Goal: Task Accomplishment & Management: Use online tool/utility

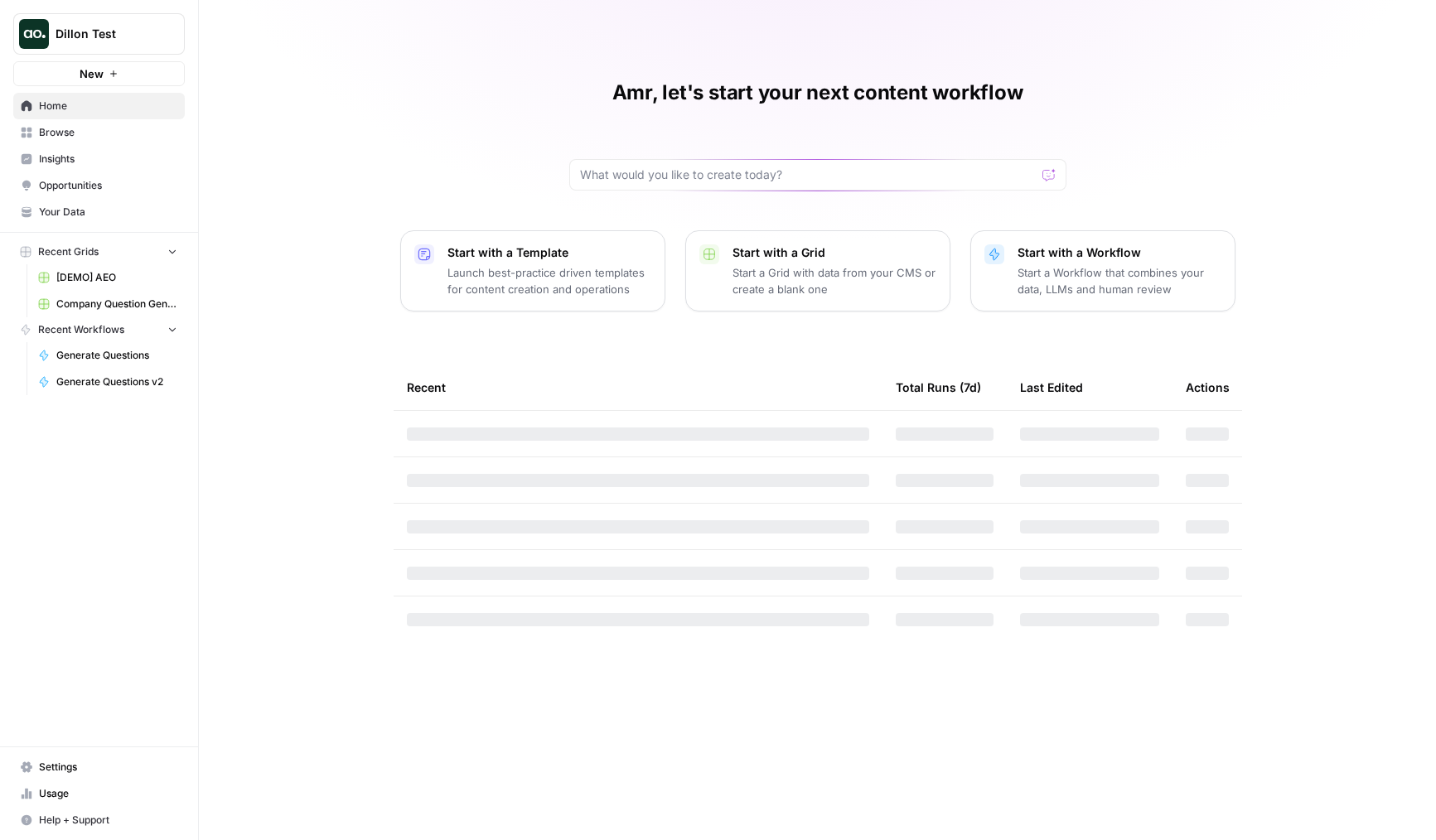
click at [123, 27] on span "Dillon Test" at bounding box center [105, 34] width 100 height 16
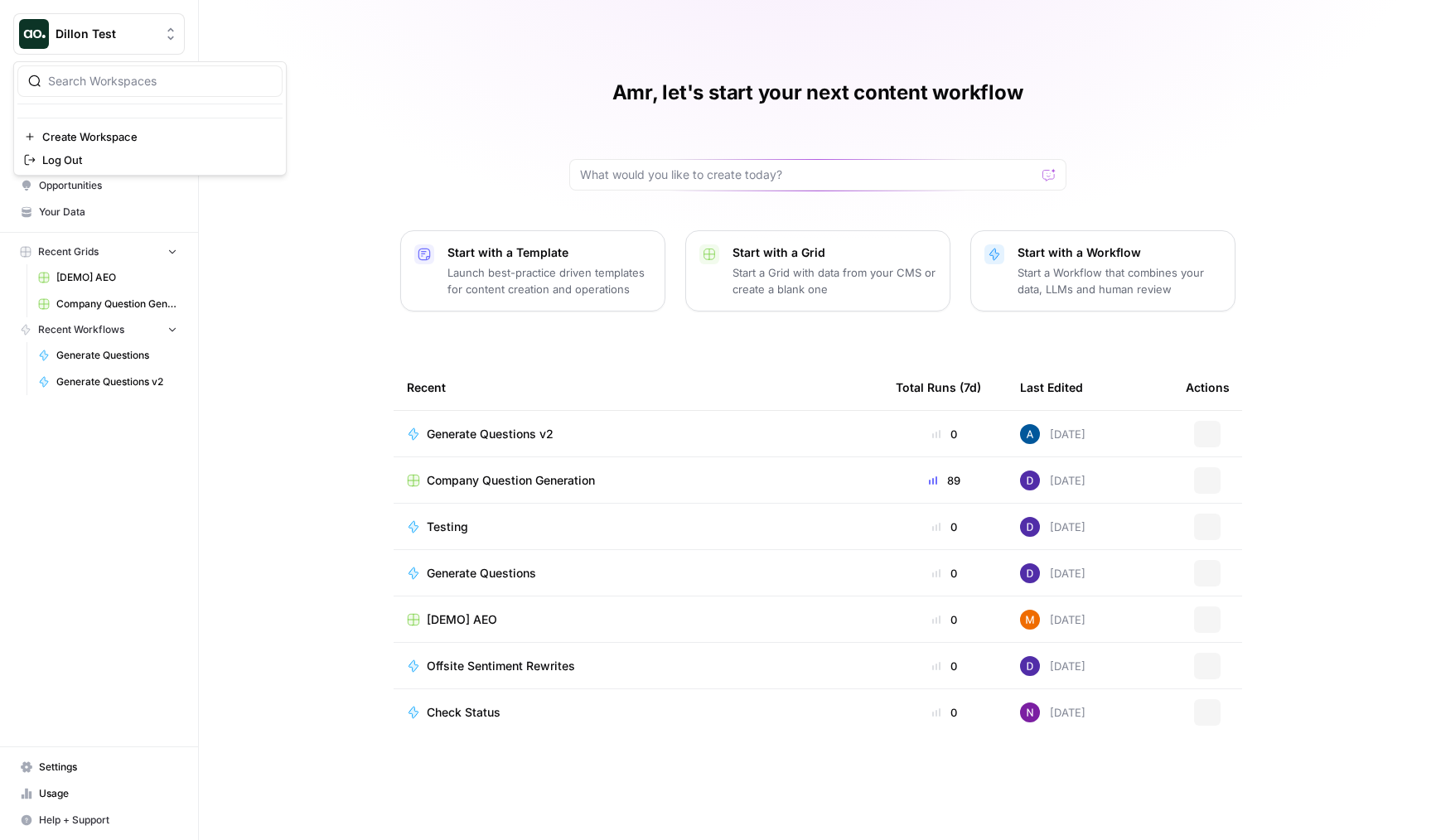
click at [399, 73] on div "Amr, let's start your next content workflow Start with a Template Launch best-p…" at bounding box center [817, 420] width 1237 height 840
click at [491, 467] on td "Company Question Generation" at bounding box center [638, 480] width 489 height 45
click at [501, 479] on span "Company Question Generation" at bounding box center [510, 480] width 168 height 16
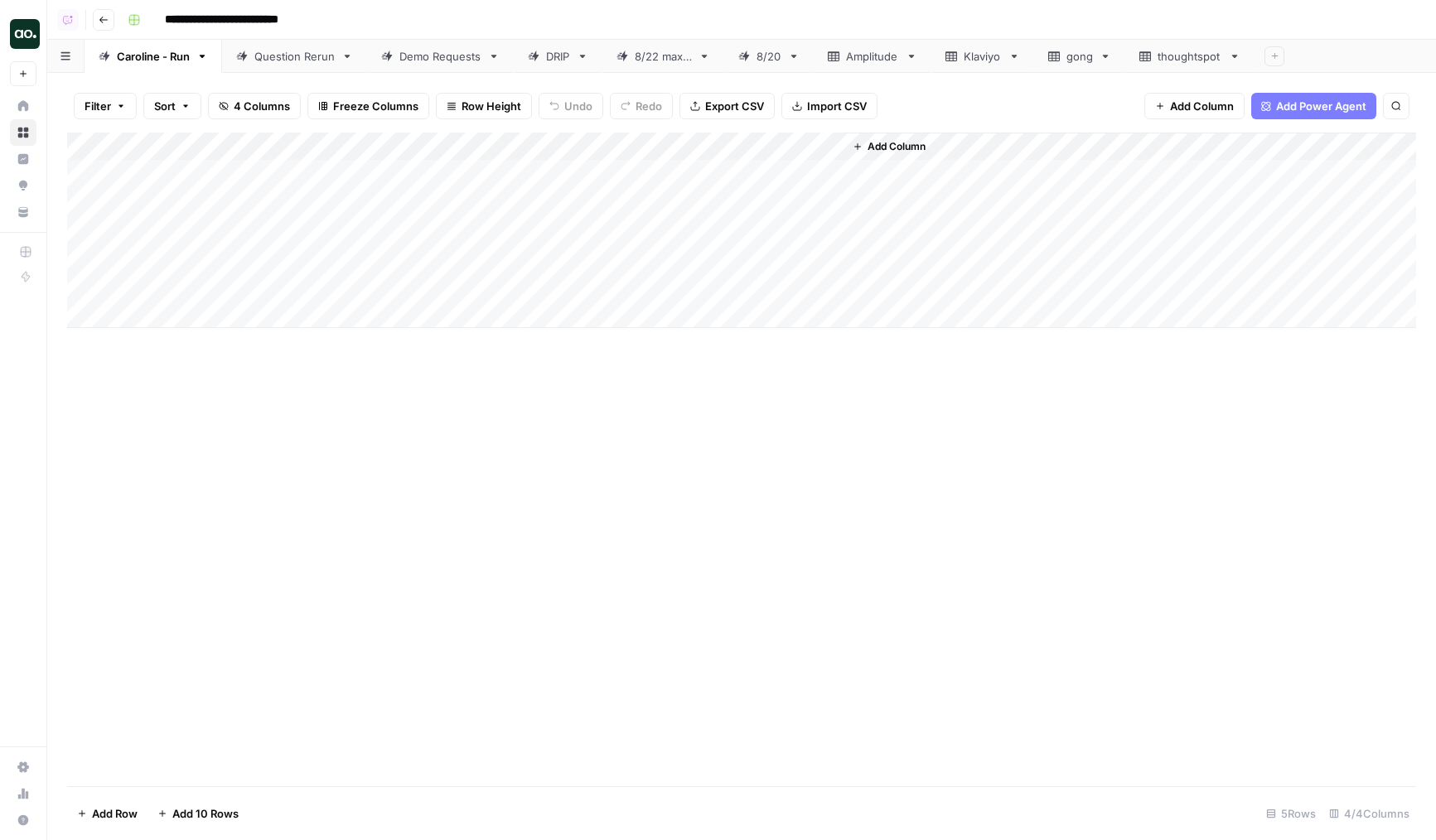
click at [272, 53] on div "Question Rerun" at bounding box center [294, 56] width 81 height 16
drag, startPoint x: 192, startPoint y: 57, endPoint x: 141, endPoint y: 57, distance: 51.0
click at [141, 57] on div "[PERSON_NAME] - Run Question Rerun Demo Requests DRIP 8/22 max 5 8/20 Amplitude…" at bounding box center [741, 56] width 1389 height 34
click at [1064, 48] on div "gong" at bounding box center [1070, 56] width 45 height 16
click at [606, 203] on div "Add Column" at bounding box center [742, 460] width 1350 height 654
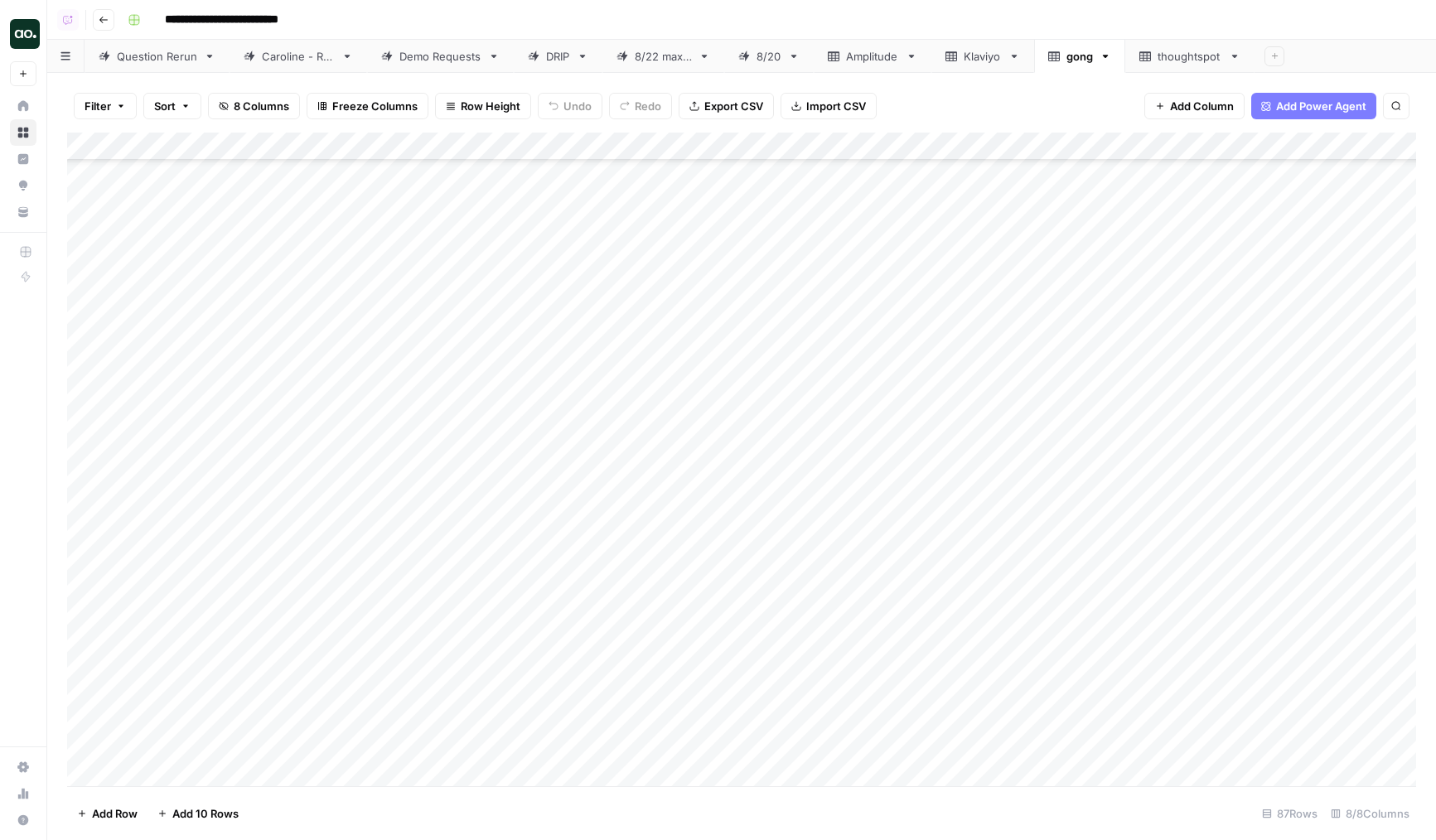
click at [667, 552] on div "Add Column" at bounding box center [742, 460] width 1350 height 654
click at [605, 299] on div "Add Column" at bounding box center [742, 460] width 1350 height 654
click at [434, 423] on div "Add Column" at bounding box center [742, 460] width 1350 height 654
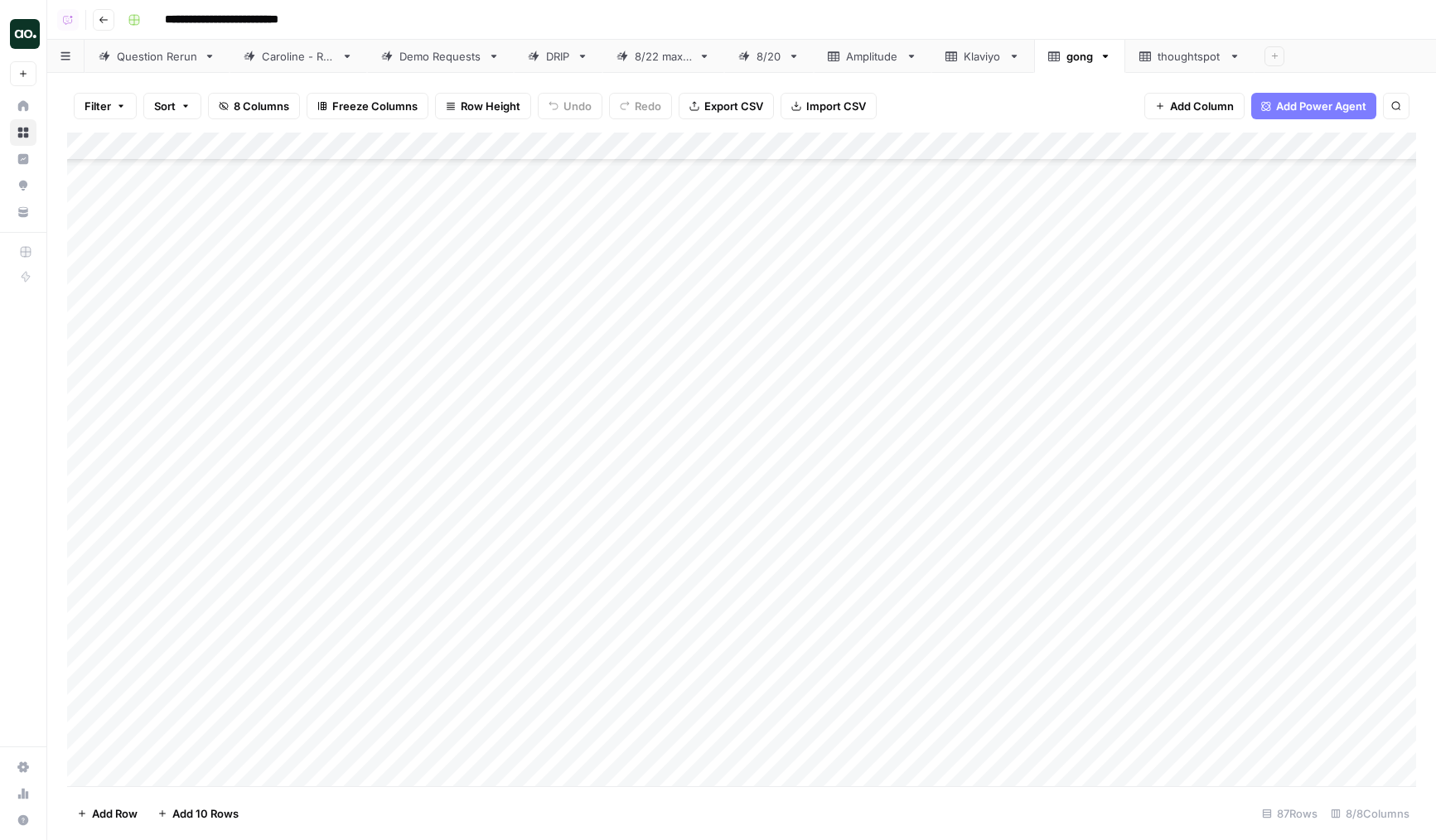
click at [455, 367] on div "Add Column" at bounding box center [742, 460] width 1350 height 654
click at [271, 50] on div "Caroline - Run" at bounding box center [298, 56] width 73 height 16
click at [152, 56] on div "Question Rerun" at bounding box center [157, 56] width 81 height 16
click at [905, 61] on link "Amplitude" at bounding box center [873, 56] width 118 height 34
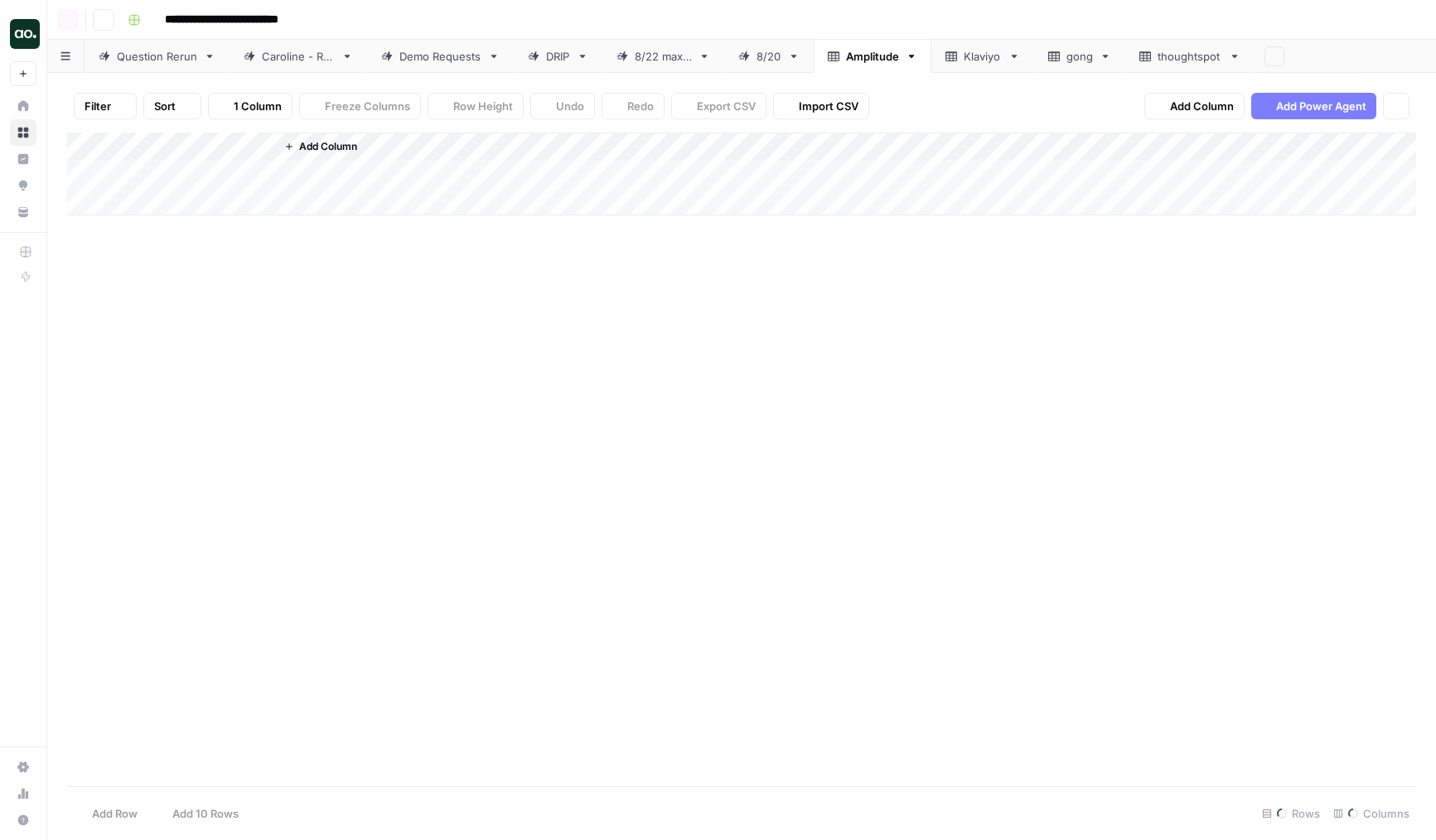
click at [915, 57] on icon "button" at bounding box center [911, 56] width 12 height 12
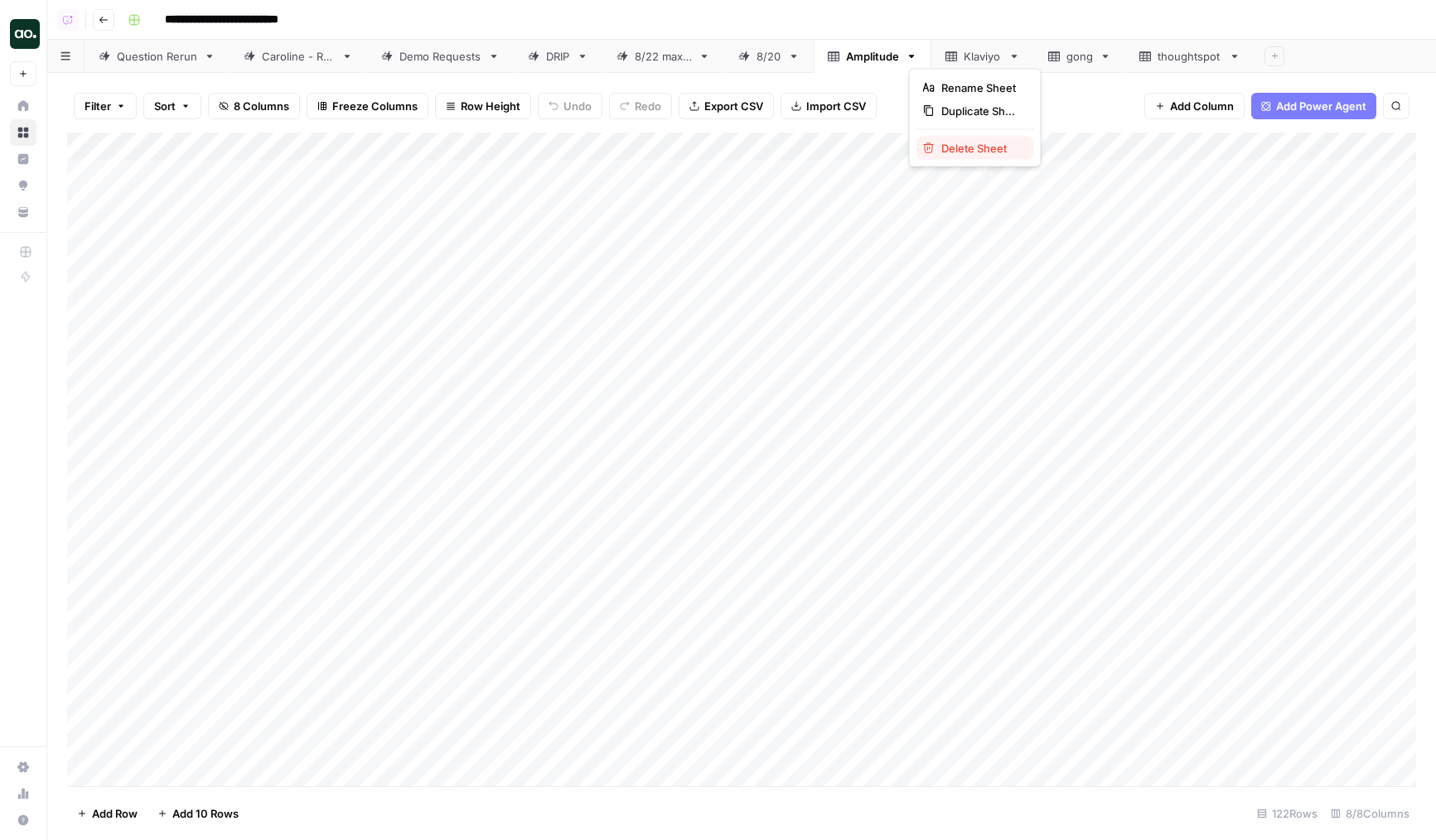
click at [946, 153] on span "Delete Sheet" at bounding box center [982, 148] width 80 height 16
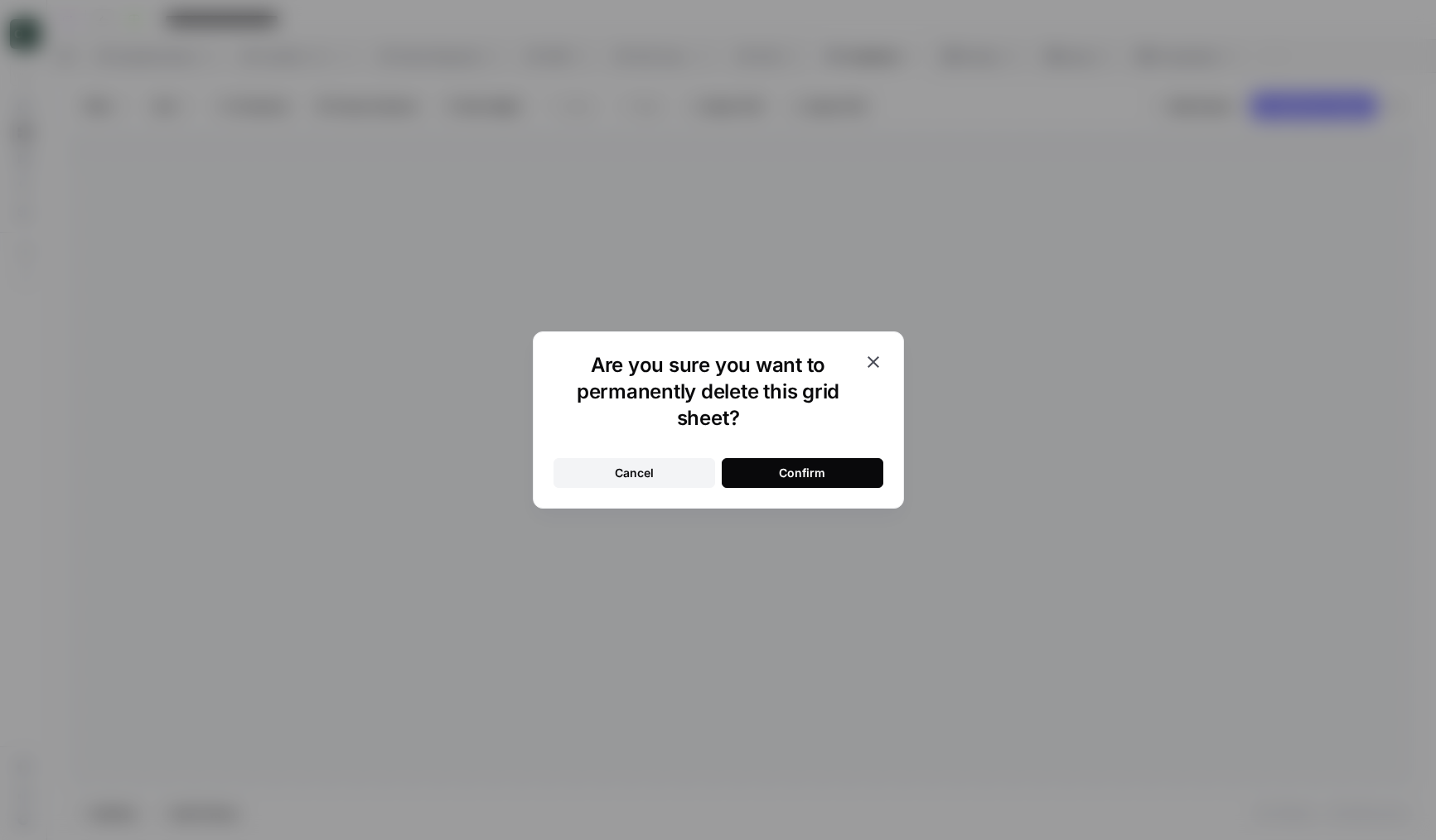
click at [765, 469] on button "Confirm" at bounding box center [803, 473] width 162 height 30
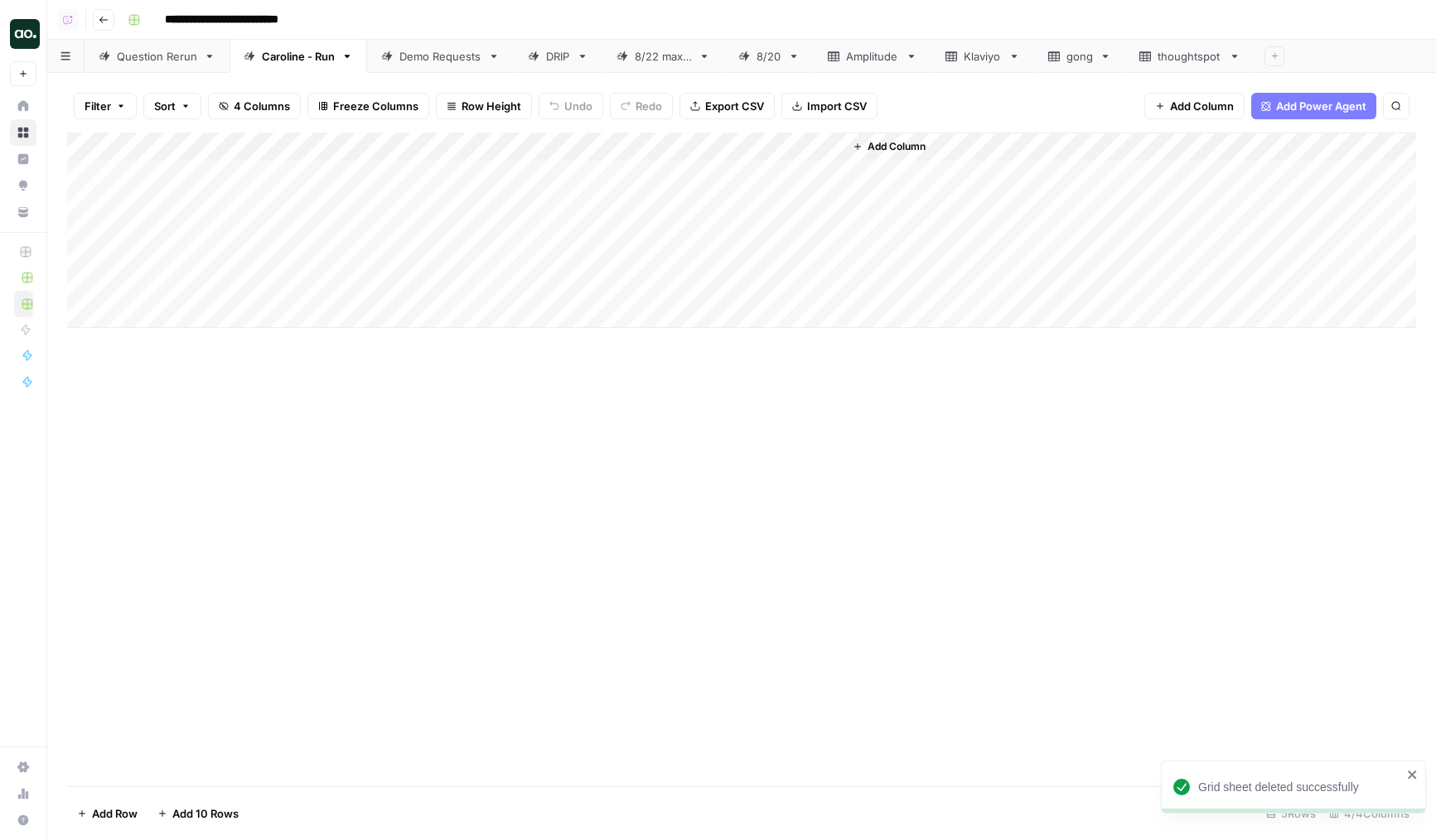
click at [161, 57] on div "Question Rerun" at bounding box center [157, 56] width 81 height 16
click at [496, 295] on div "Add Column" at bounding box center [742, 460] width 1350 height 654
click at [712, 285] on div "Add Column" at bounding box center [742, 460] width 1350 height 654
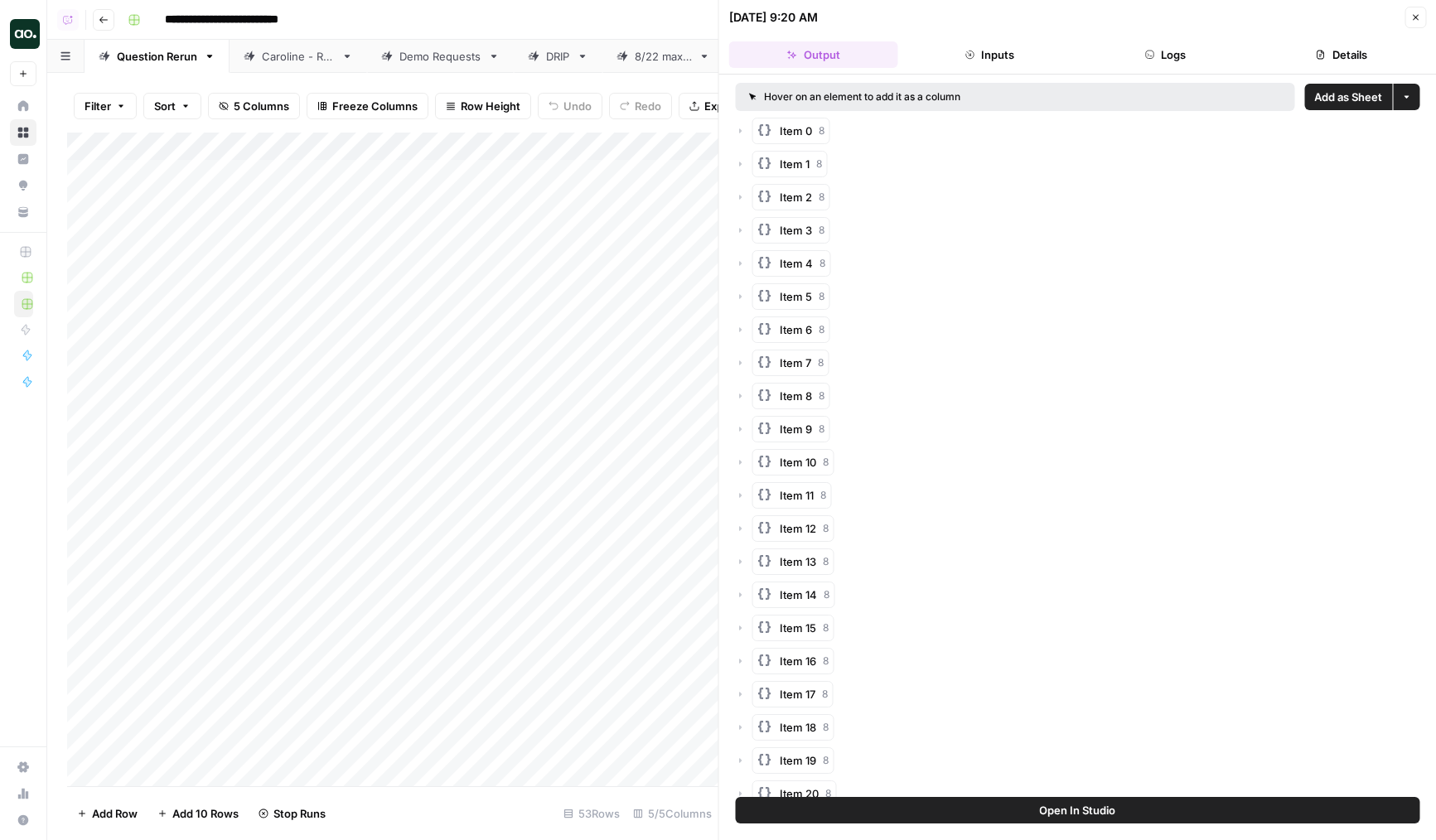
click at [1329, 97] on span "Add as Sheet" at bounding box center [1348, 97] width 68 height 16
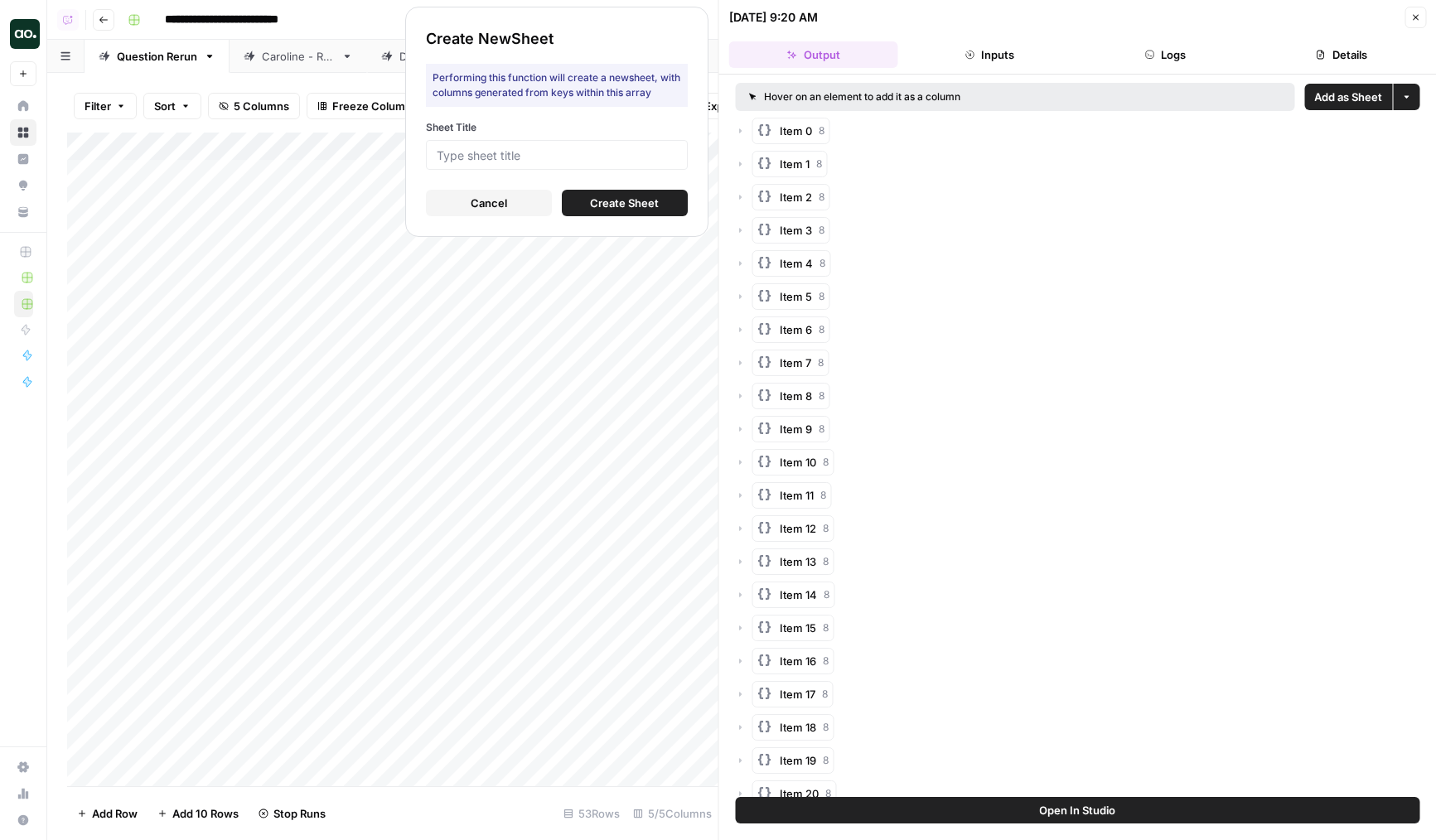
click at [530, 163] on div at bounding box center [557, 154] width 262 height 30
click at [554, 152] on input "Sheet Title" at bounding box center [557, 154] width 241 height 15
type input "Gong"
click at [596, 193] on button "Create Sheet" at bounding box center [625, 203] width 126 height 26
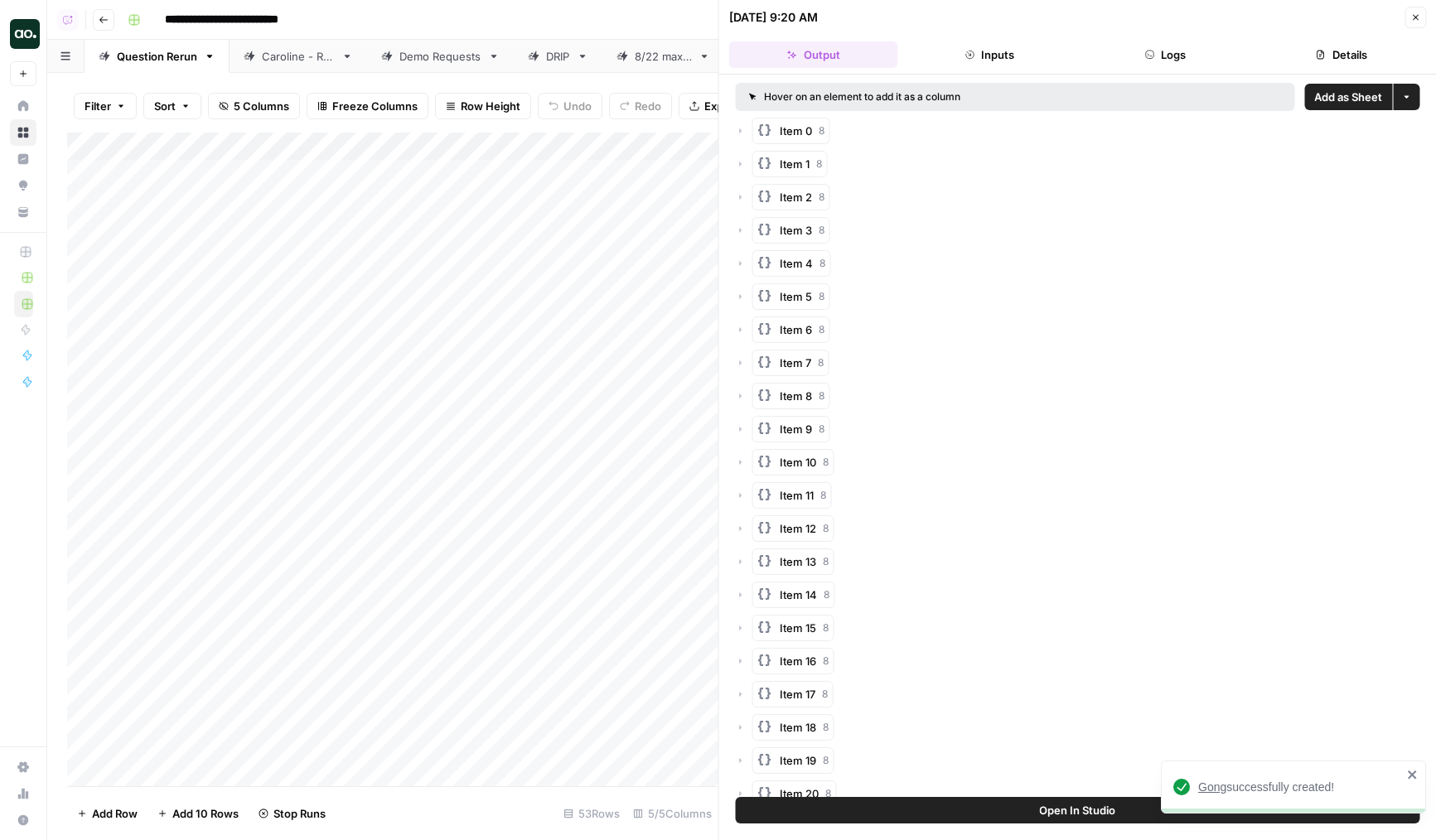
click at [1405, 7] on button "Close" at bounding box center [1416, 17] width 22 height 22
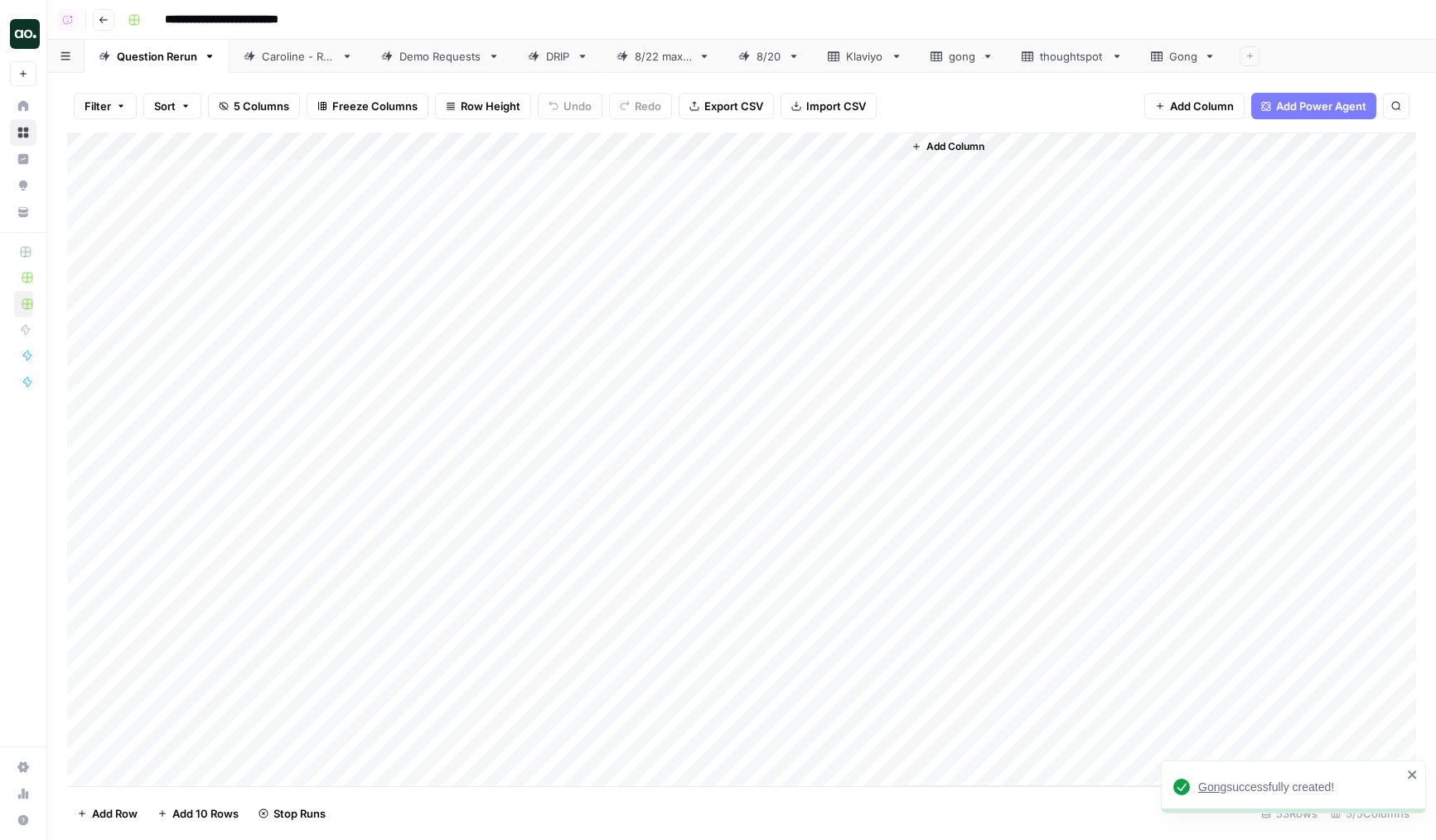
click at [1183, 57] on div "Gong" at bounding box center [1183, 56] width 28 height 16
click at [134, 53] on div "Question Rerun" at bounding box center [157, 56] width 81 height 16
click at [1144, 49] on link "Gong" at bounding box center [1183, 56] width 93 height 34
click at [1053, 52] on div "thoughtspot" at bounding box center [1072, 56] width 64 height 16
click at [139, 54] on div "Question Rerun" at bounding box center [157, 56] width 81 height 16
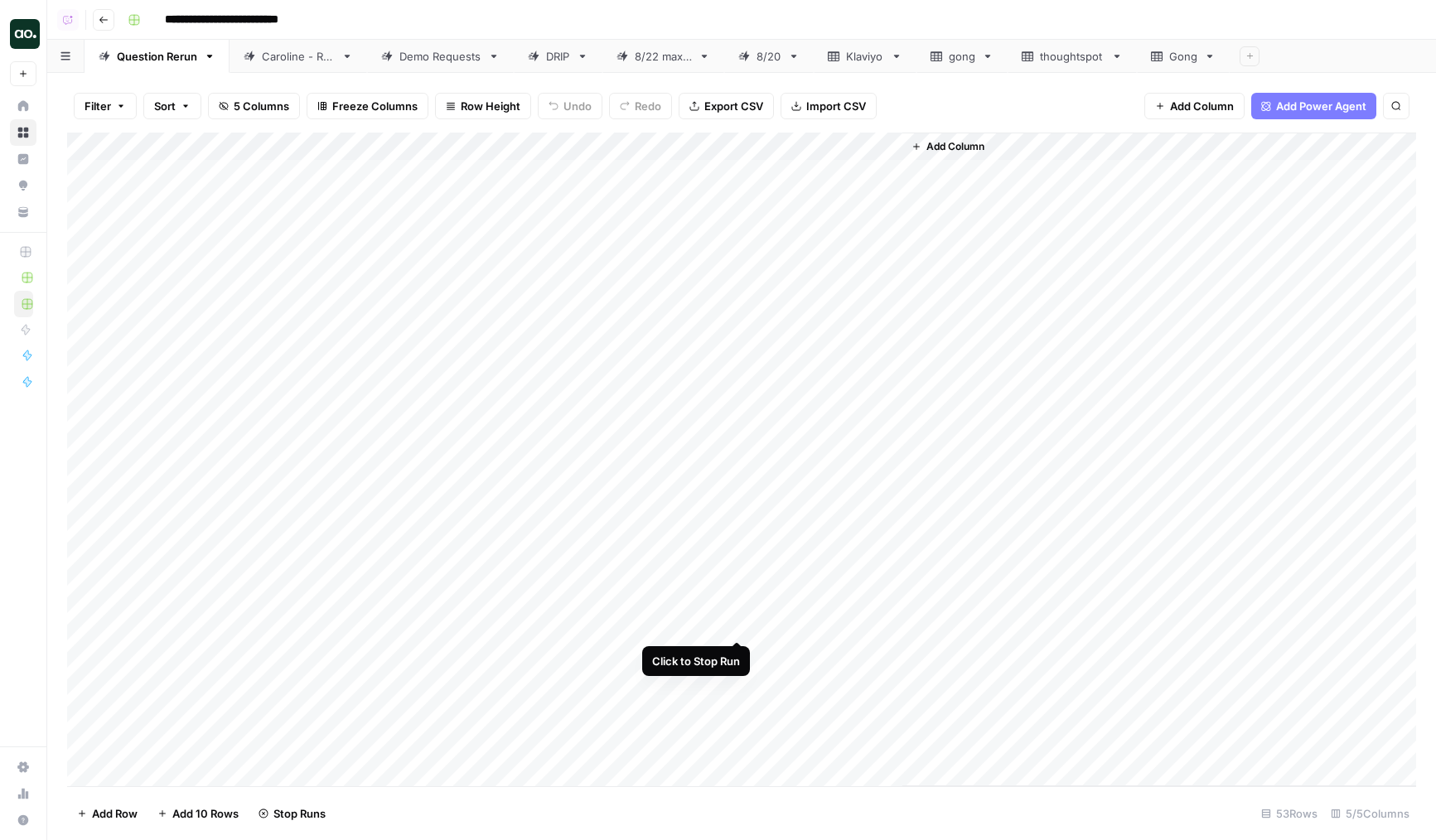
click at [734, 623] on div "Add Column" at bounding box center [742, 460] width 1350 height 654
click at [738, 142] on div "Add Column" at bounding box center [742, 460] width 1350 height 654
click at [718, 287] on div "Add Column" at bounding box center [742, 460] width 1350 height 654
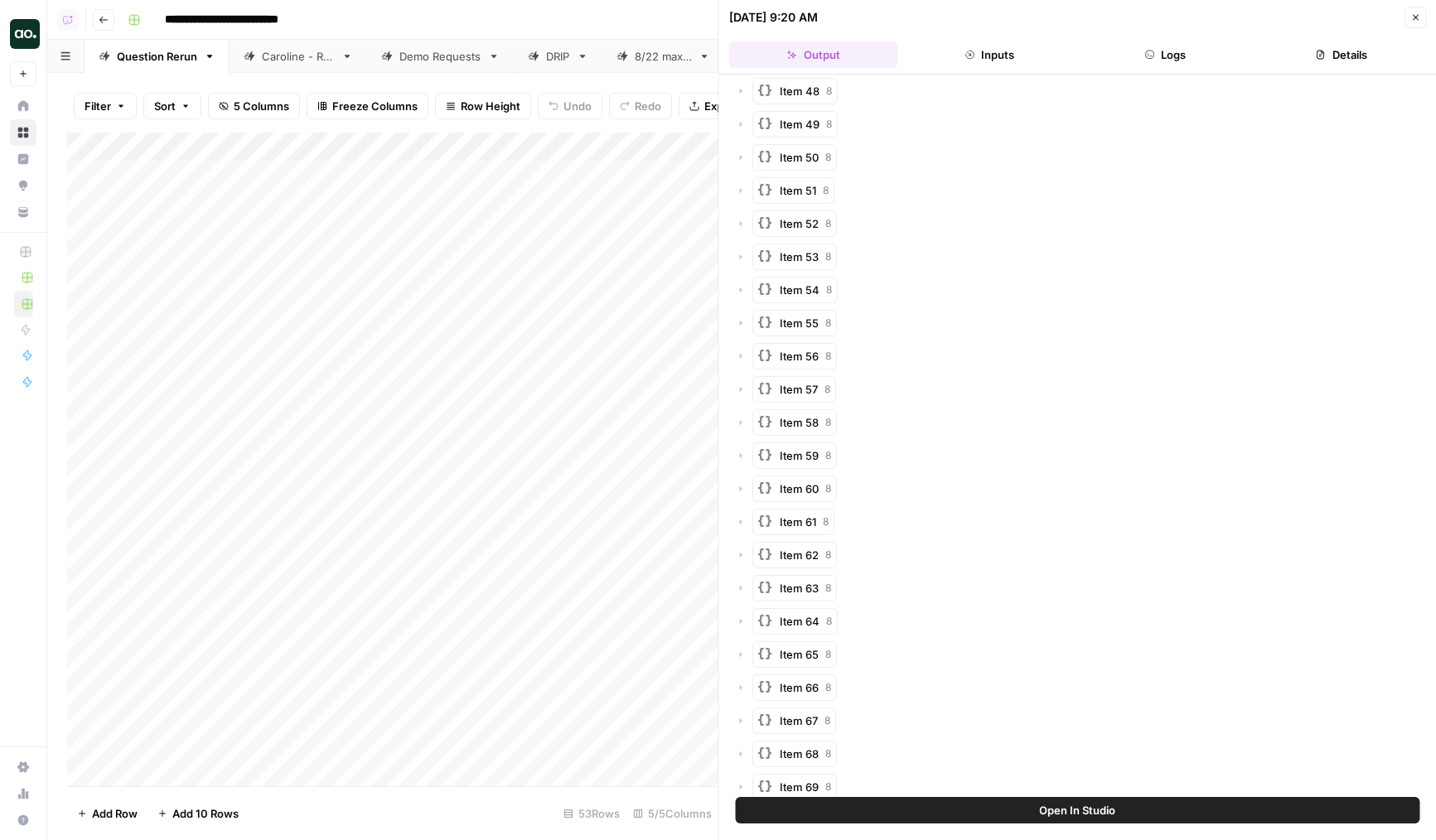
scroll to position [1804, 0]
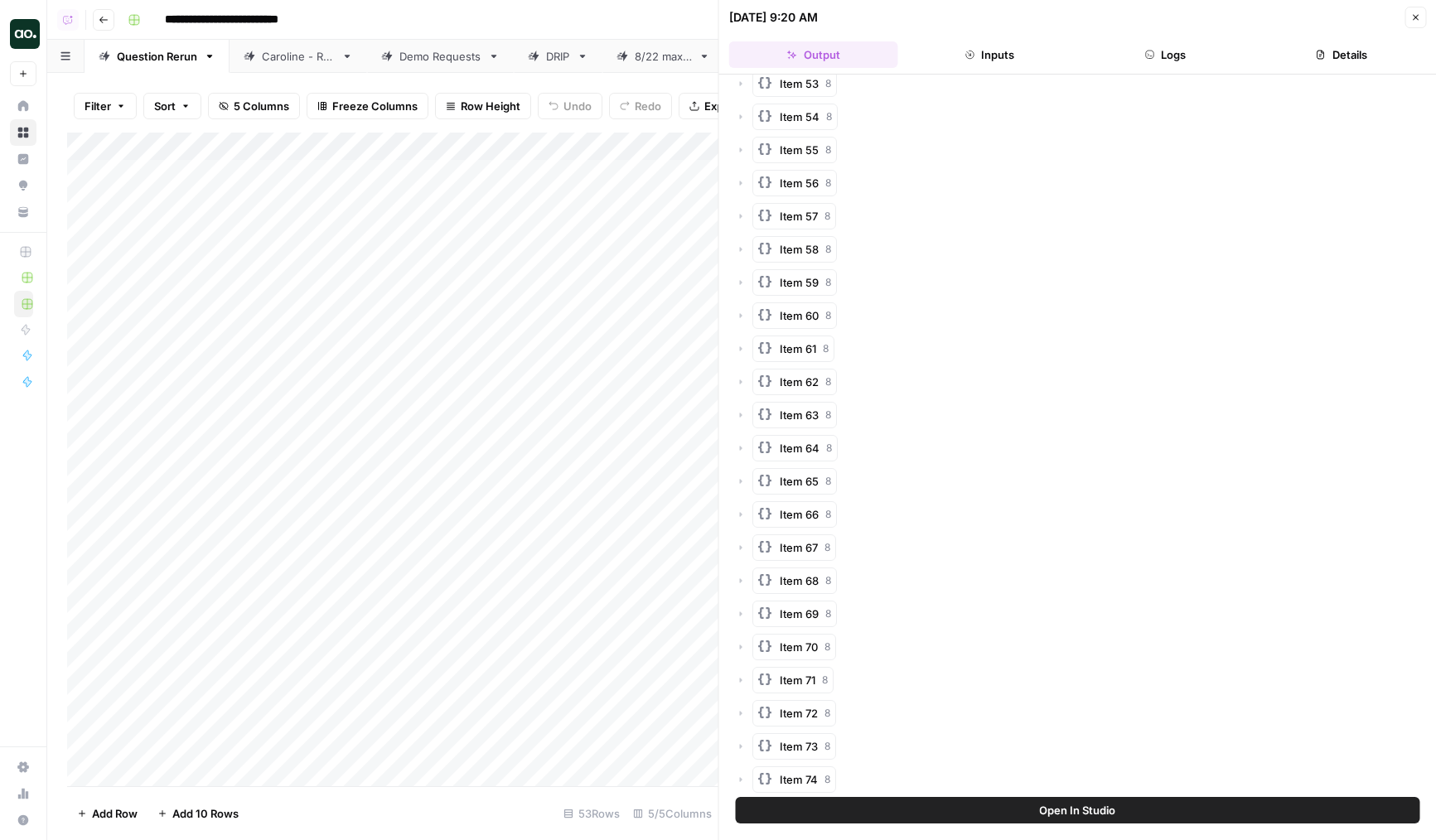
click at [1136, 71] on header "[DATE] 9:20 AM Close Output Inputs Logs Details" at bounding box center [1078, 37] width 718 height 74
click at [1153, 54] on icon "button" at bounding box center [1149, 54] width 10 height 10
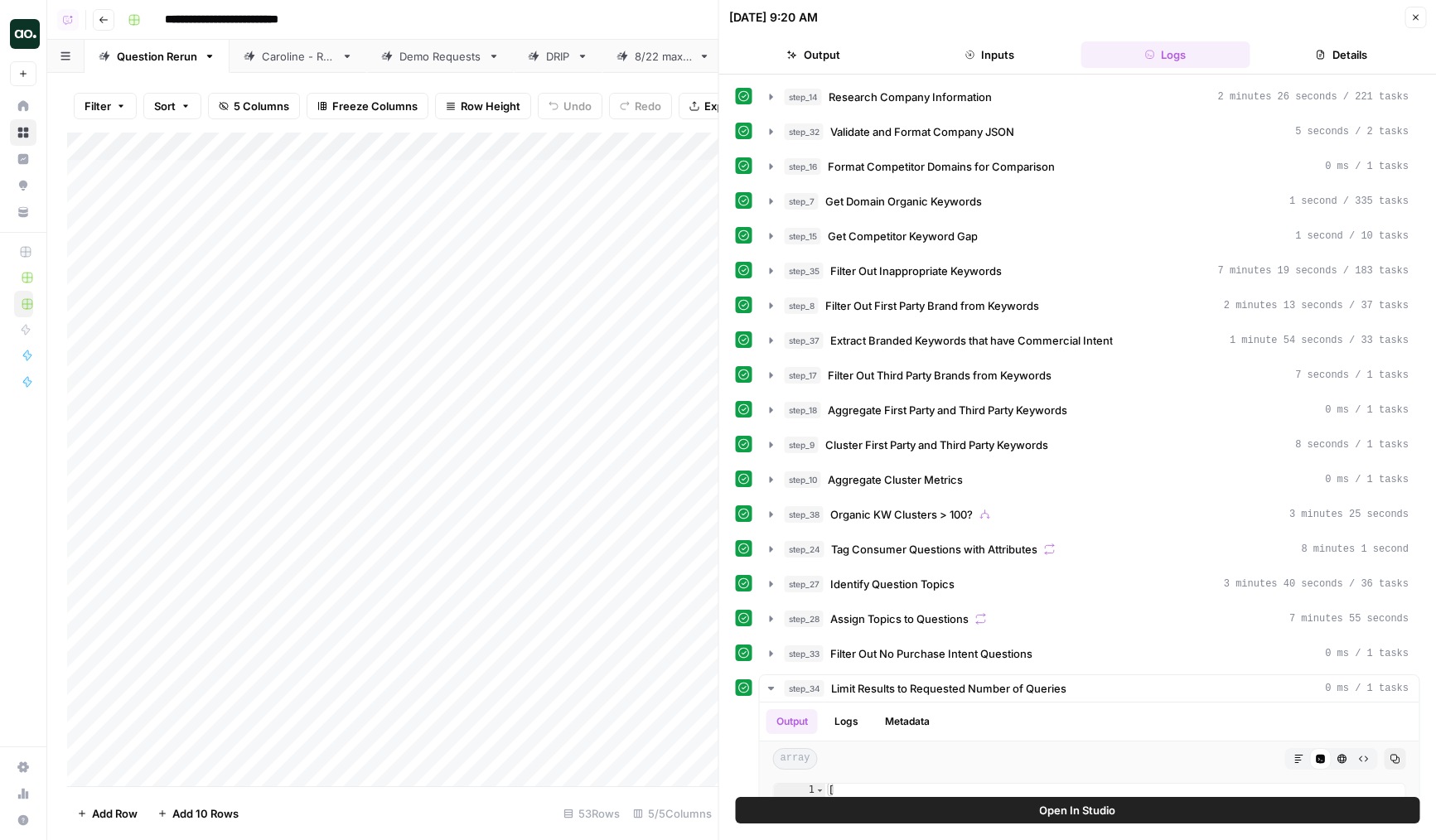
click at [981, 57] on button "Inputs" at bounding box center [990, 54] width 169 height 26
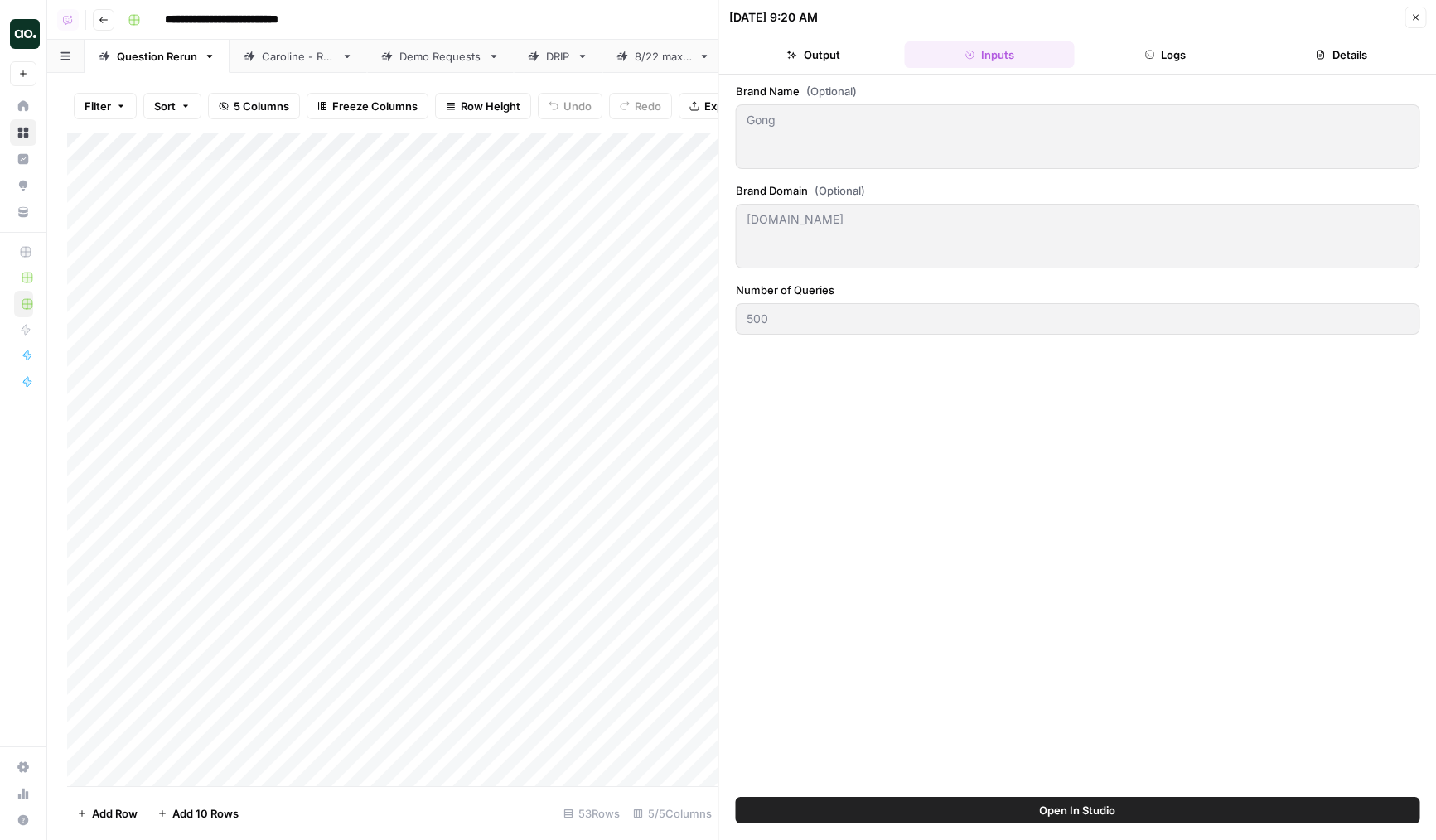
click at [1094, 52] on button "Logs" at bounding box center [1165, 54] width 169 height 26
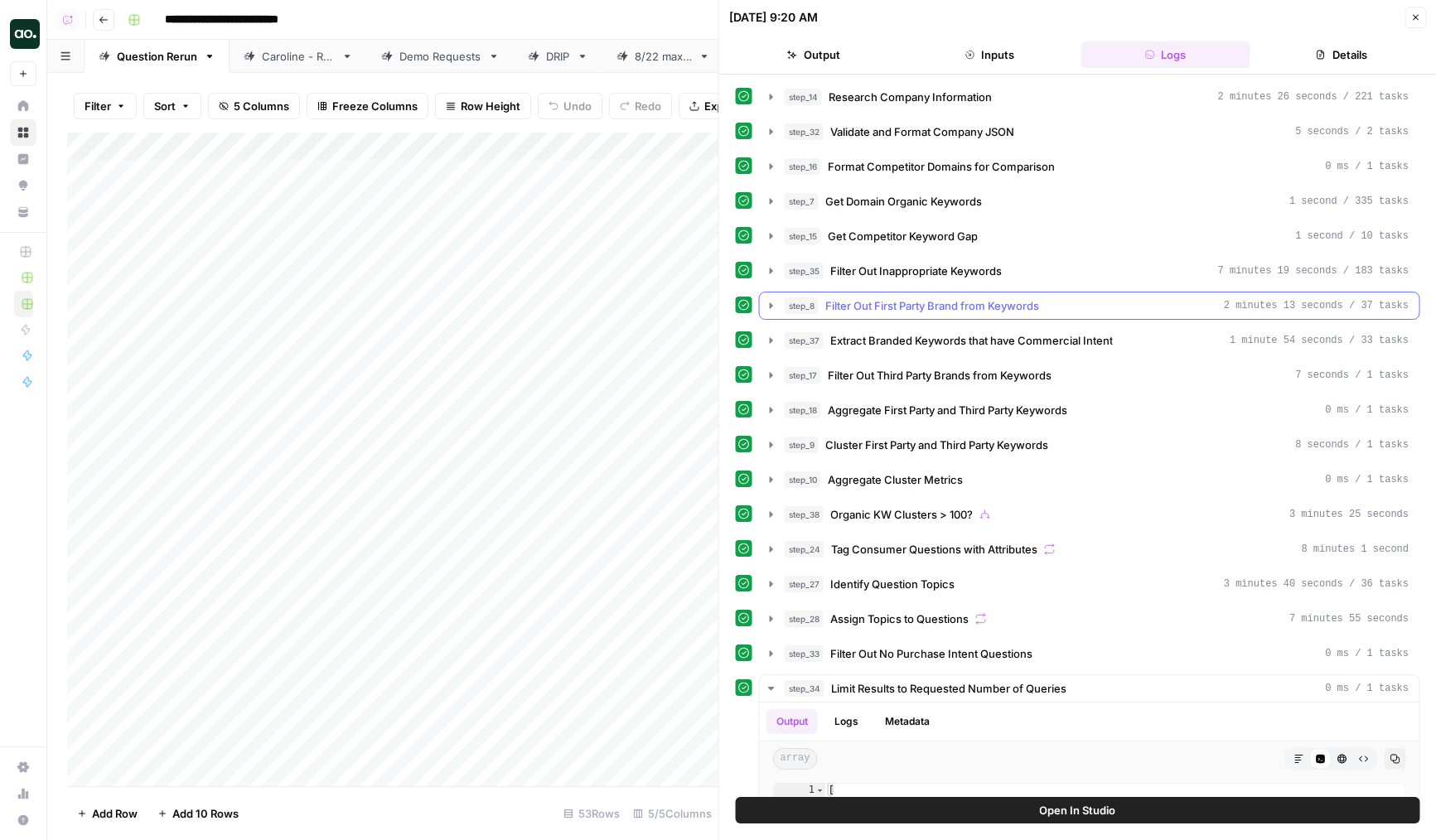
click at [880, 296] on button "step_8 Filter Out First Party Brand from Keywords 2 minutes 13 seconds / 37 tas…" at bounding box center [1090, 305] width 659 height 26
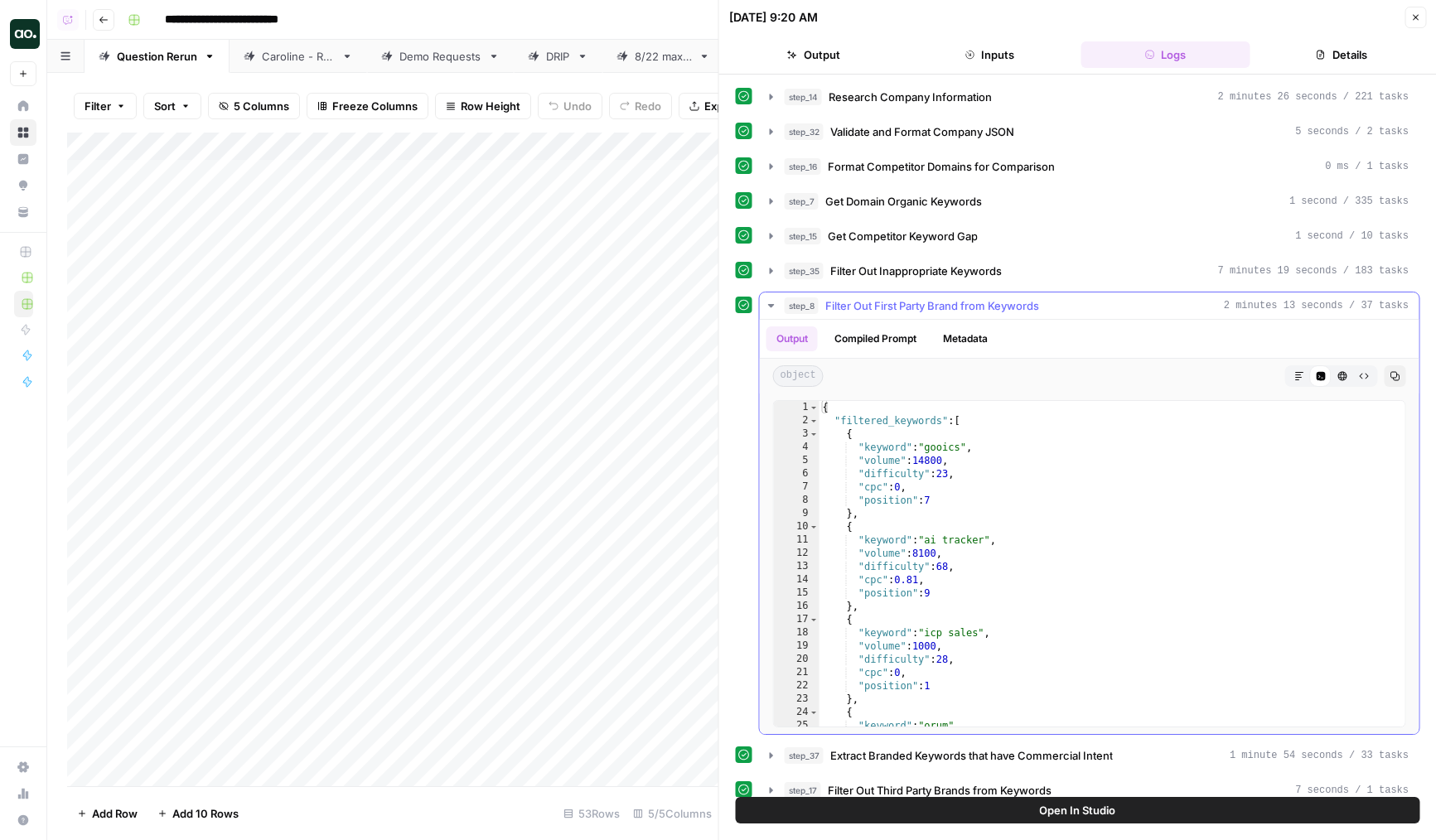
click at [897, 302] on span "Filter Out First Party Brand from Keywords" at bounding box center [932, 306] width 213 height 16
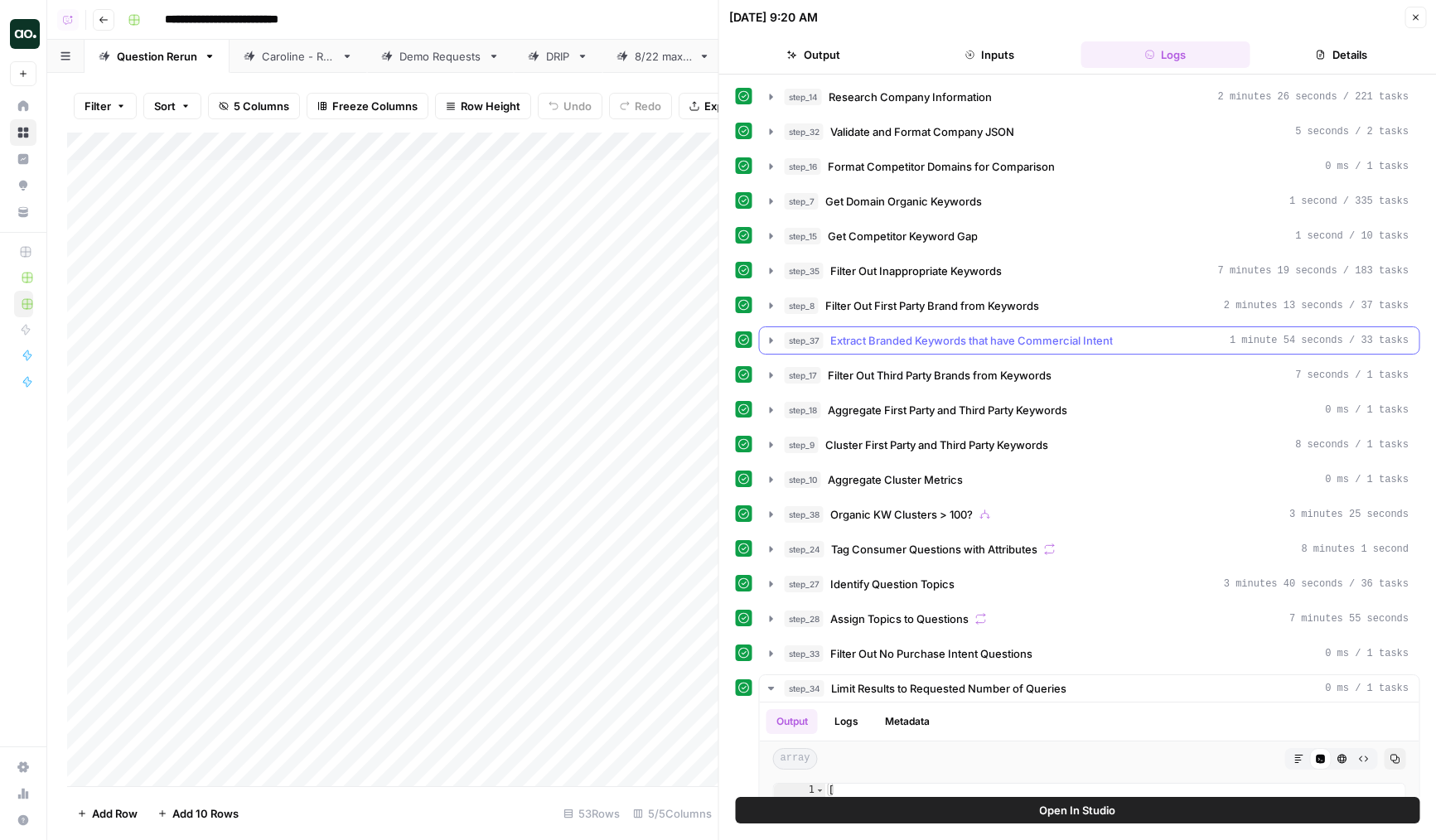
click at [924, 345] on span "Extract Branded Keywords that have Commercial Intent" at bounding box center [971, 341] width 282 height 16
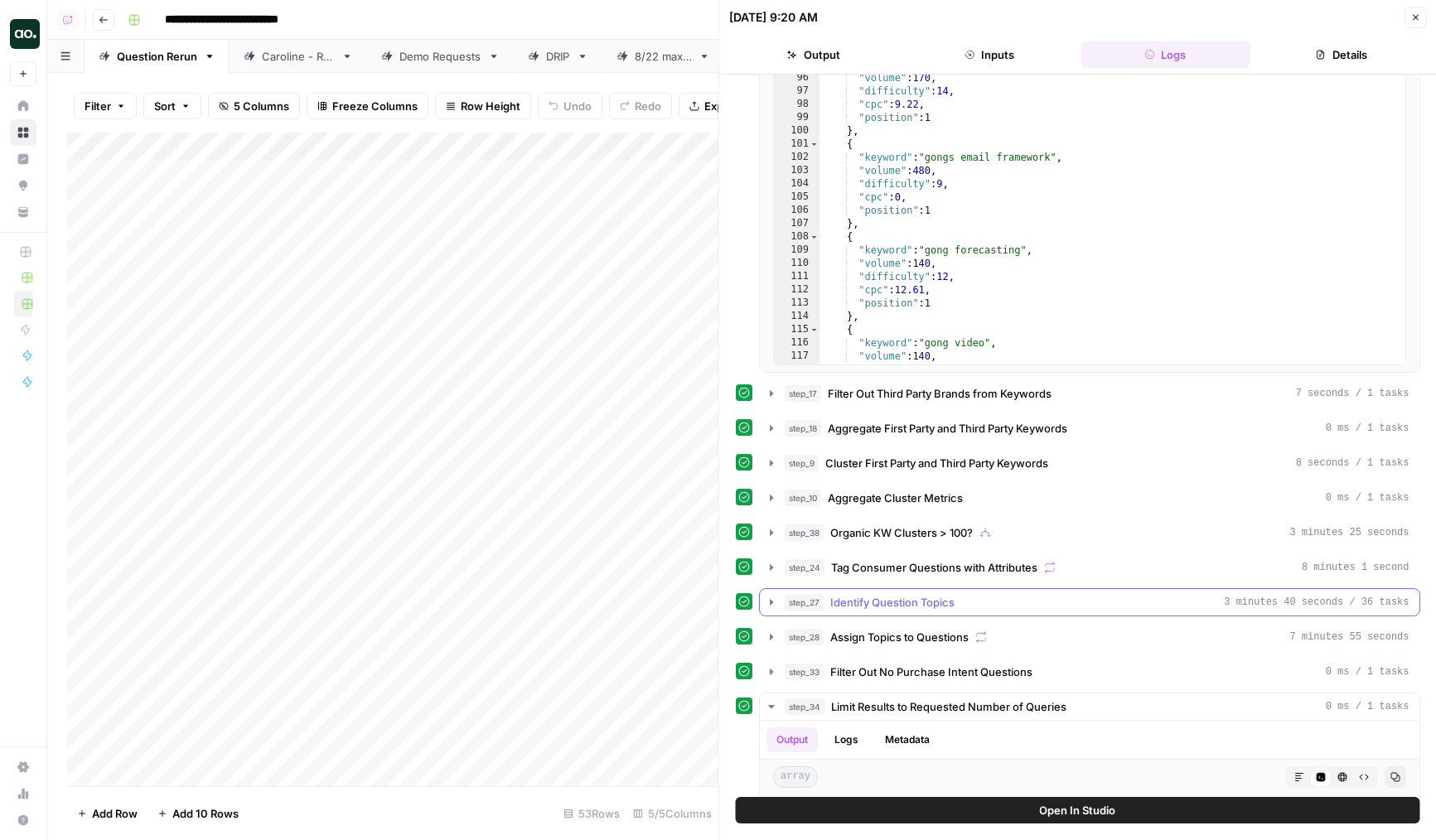
scroll to position [443, 0]
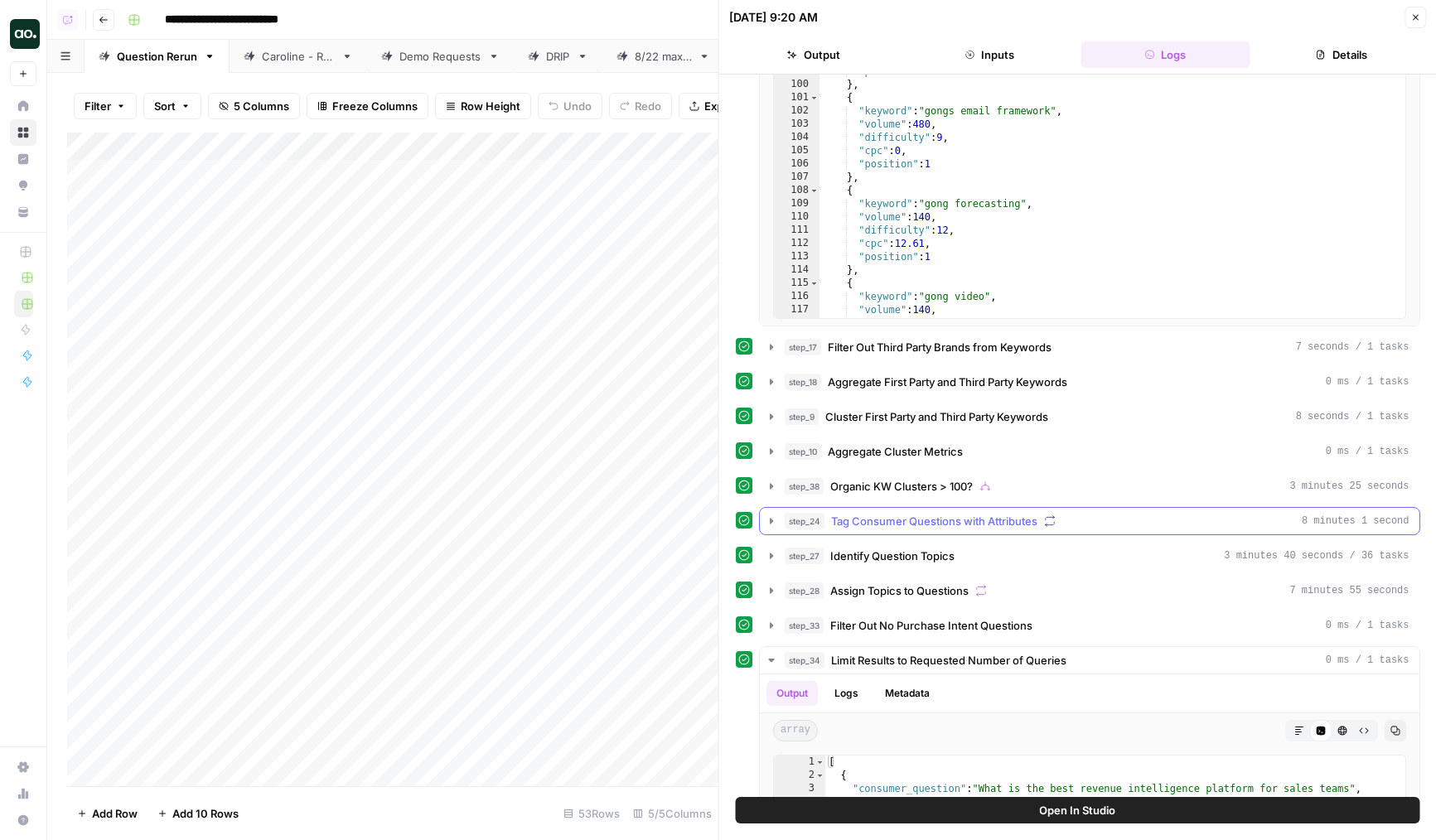
click at [990, 521] on span "Tag Consumer Questions with Attributes" at bounding box center [934, 521] width 206 height 16
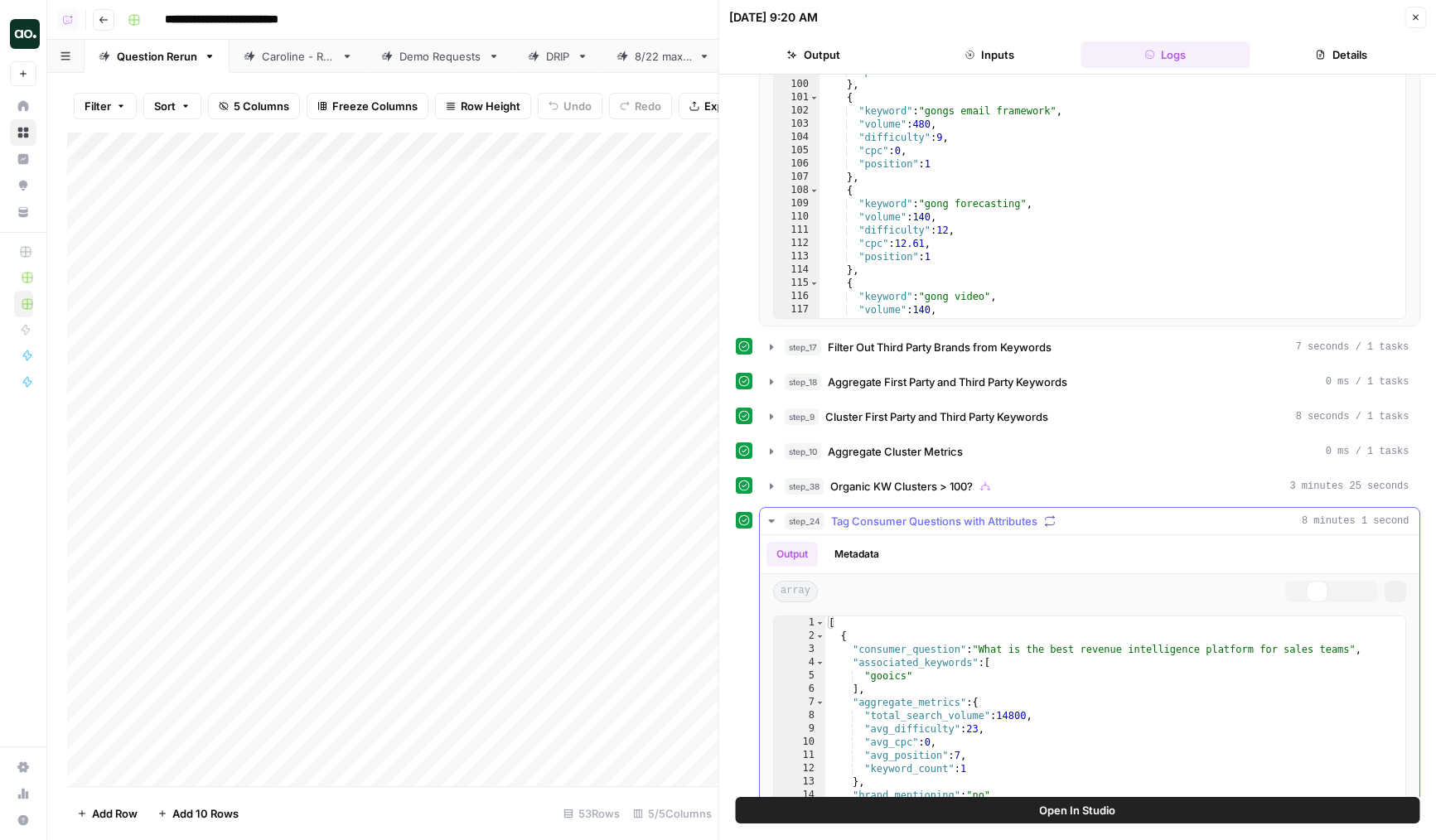
click at [967, 524] on span "Tag Consumer Questions with Attributes" at bounding box center [934, 521] width 206 height 16
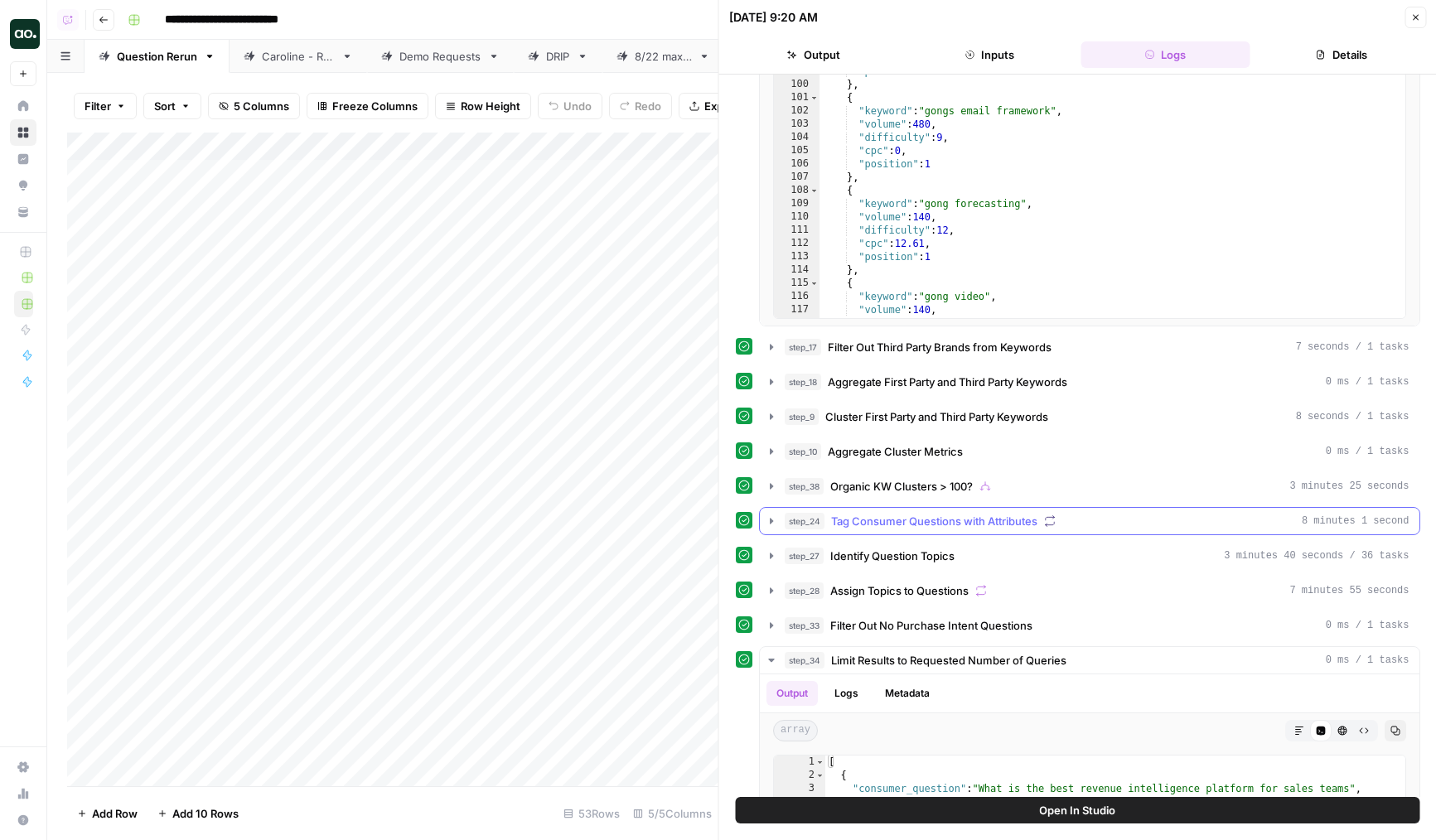
click at [930, 516] on span "Tag Consumer Questions with Attributes" at bounding box center [934, 521] width 206 height 16
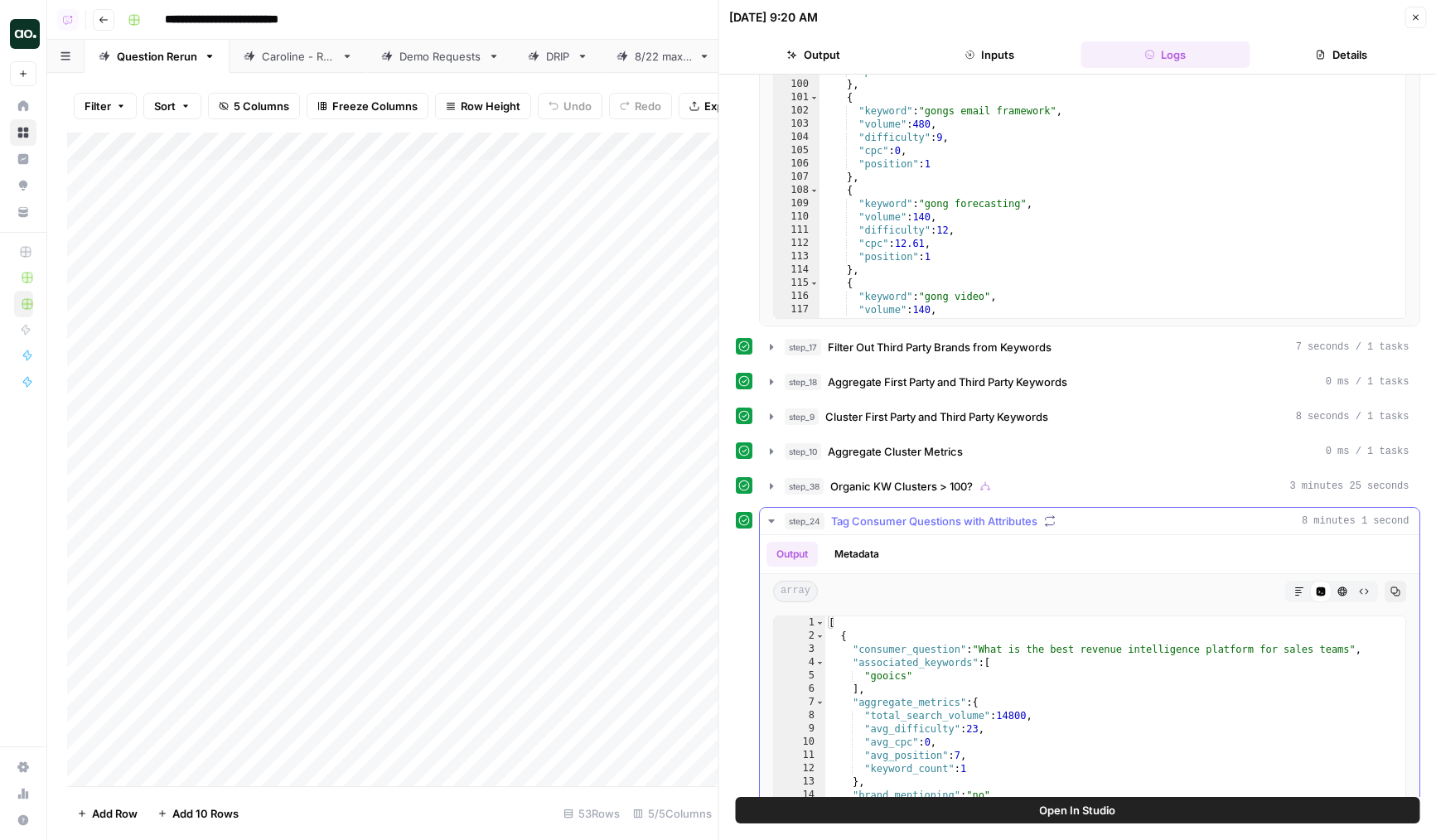
click at [934, 519] on span "Tag Consumer Questions with Attributes" at bounding box center [934, 521] width 206 height 16
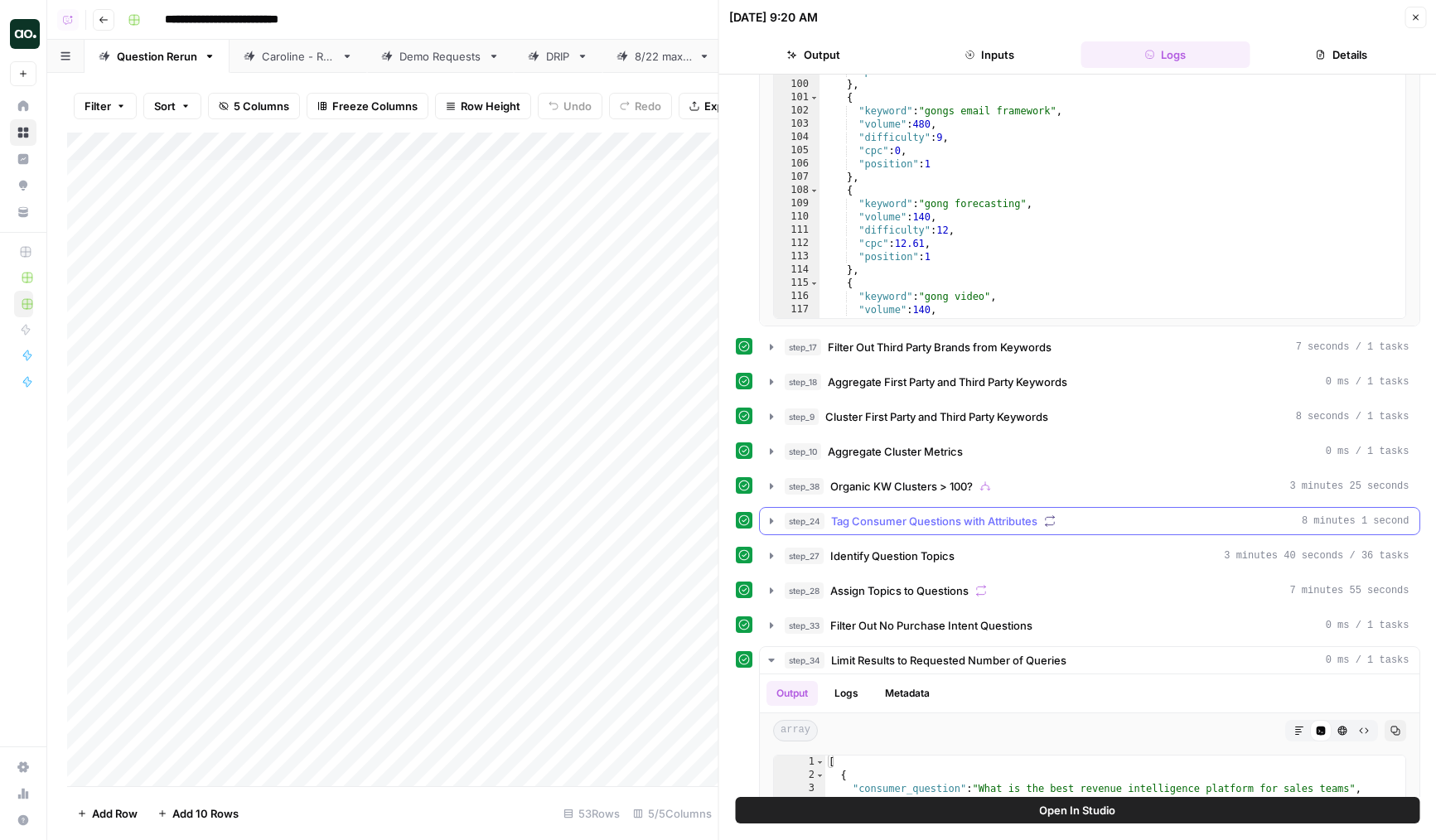
click at [934, 519] on span "Tag Consumer Questions with Attributes" at bounding box center [934, 521] width 206 height 16
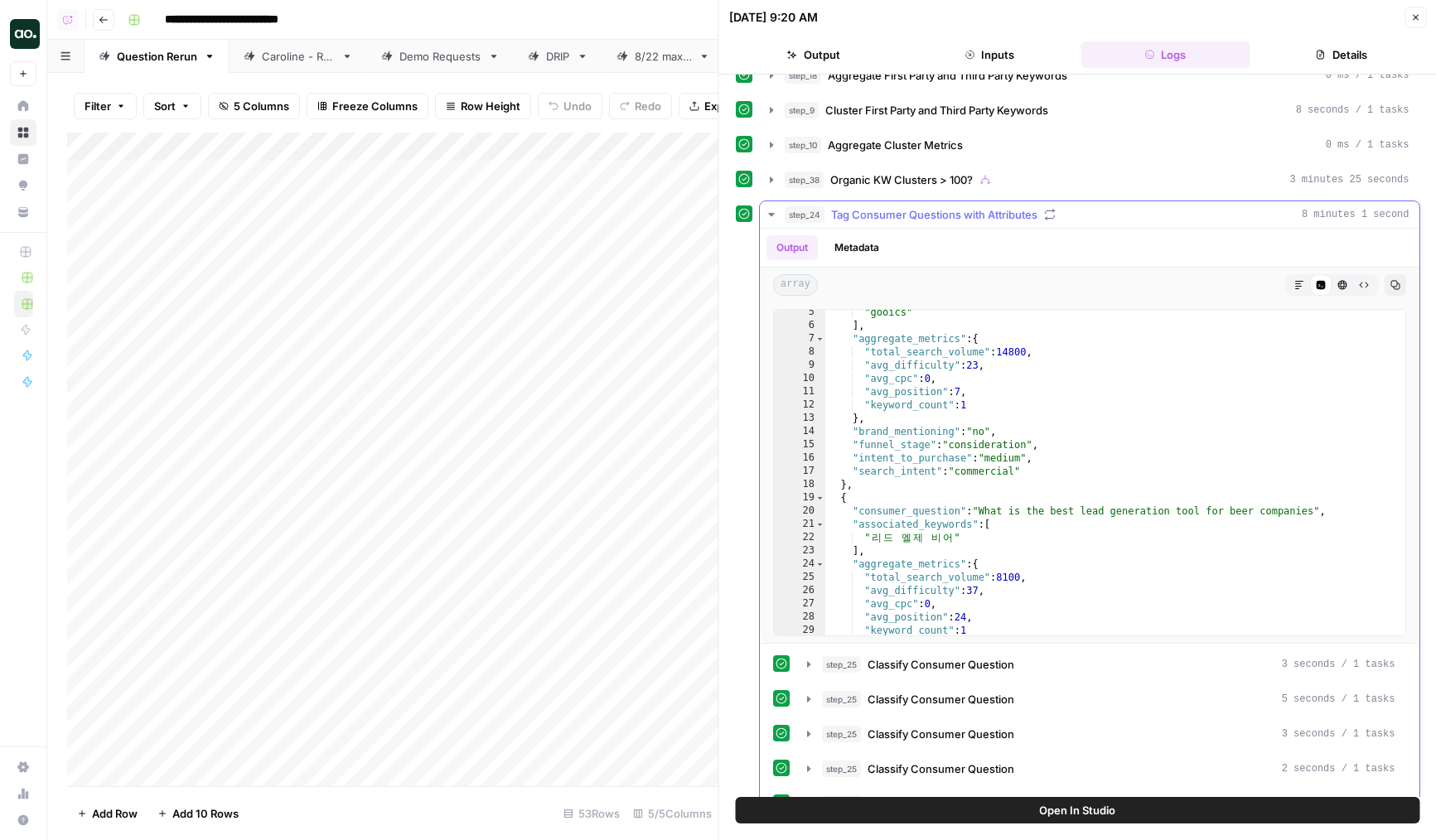
scroll to position [74, 0]
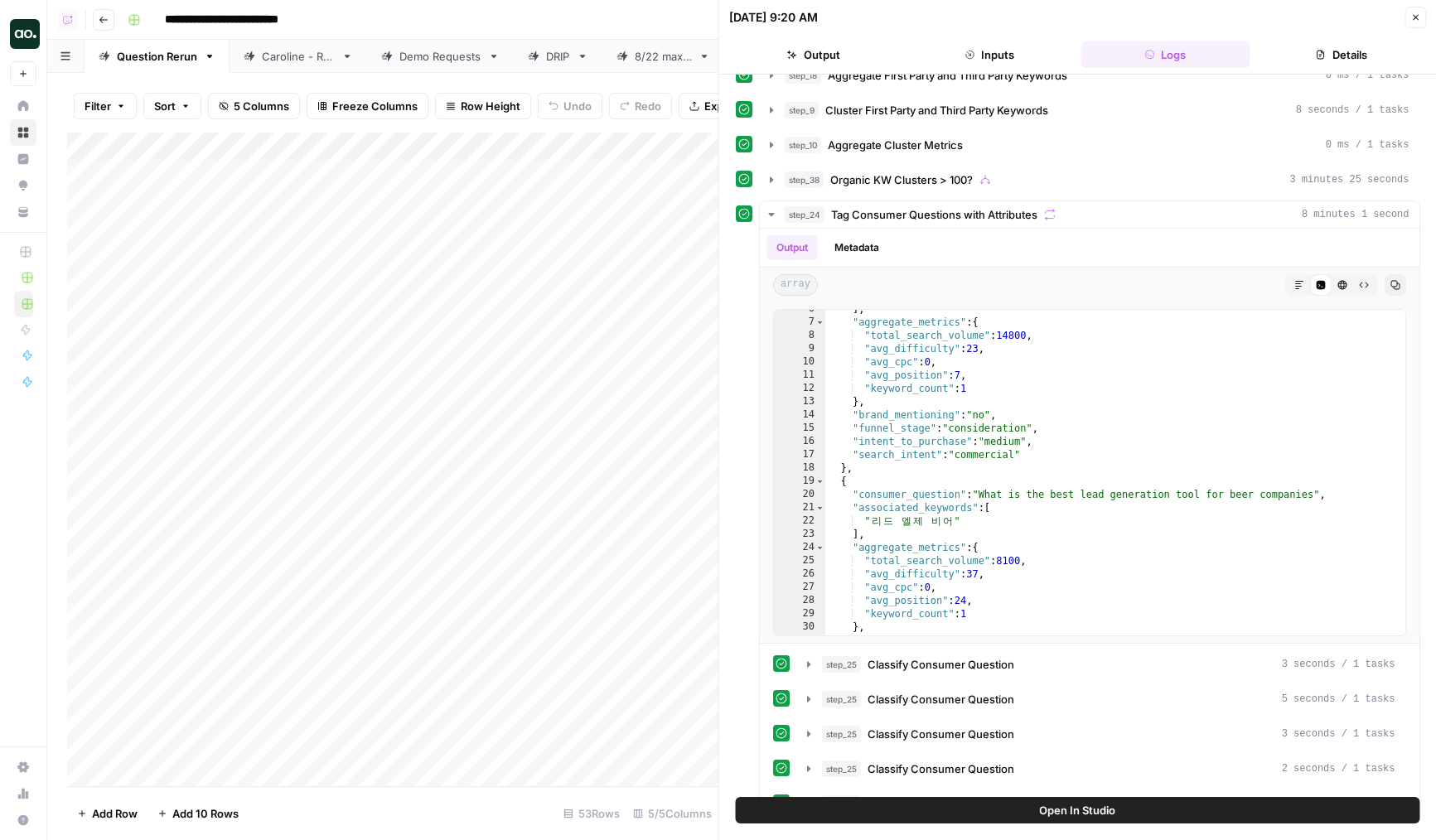
click at [890, 175] on span "Organic KW Clusters > 100?" at bounding box center [901, 180] width 143 height 16
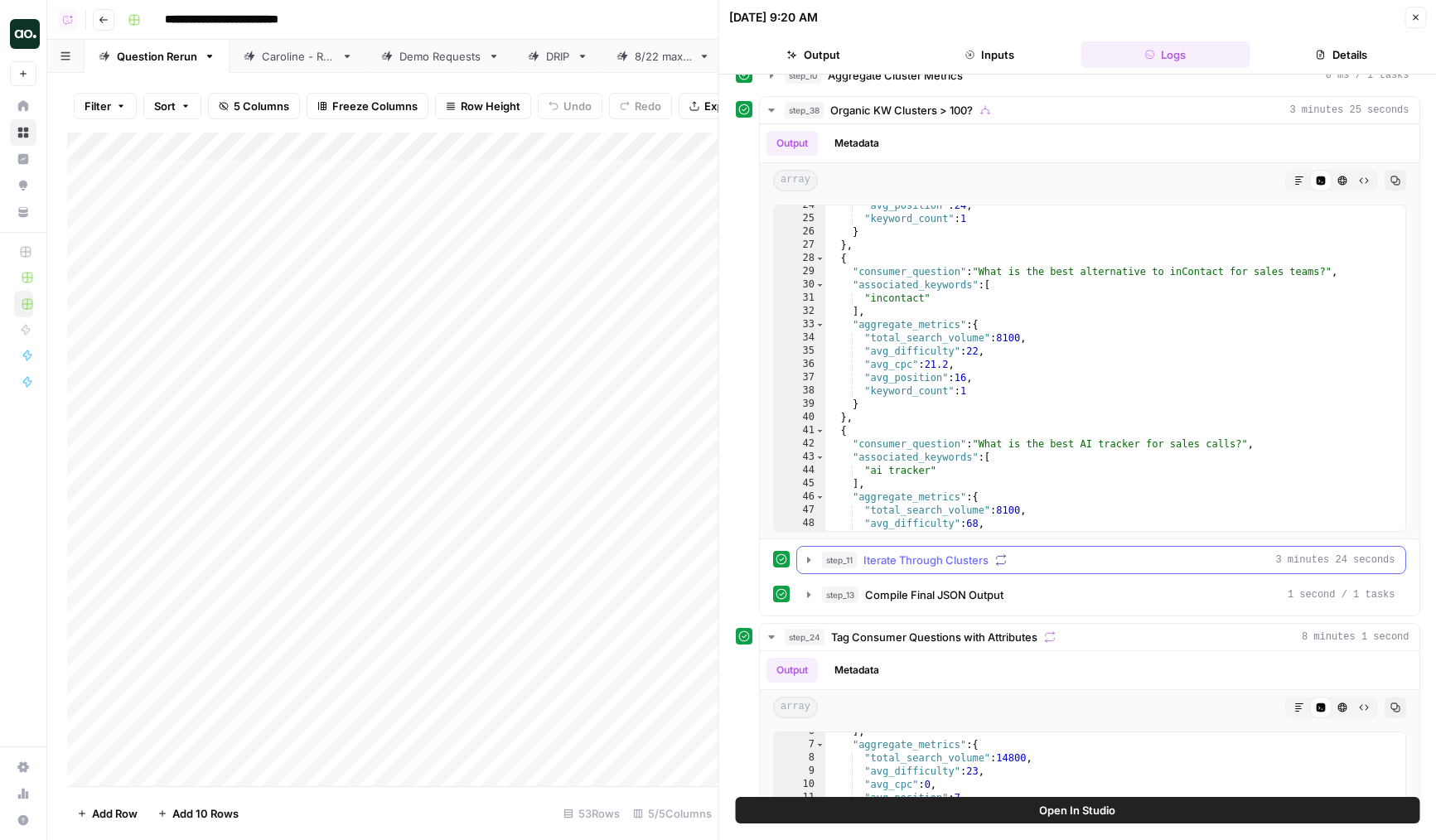
scroll to position [827, 0]
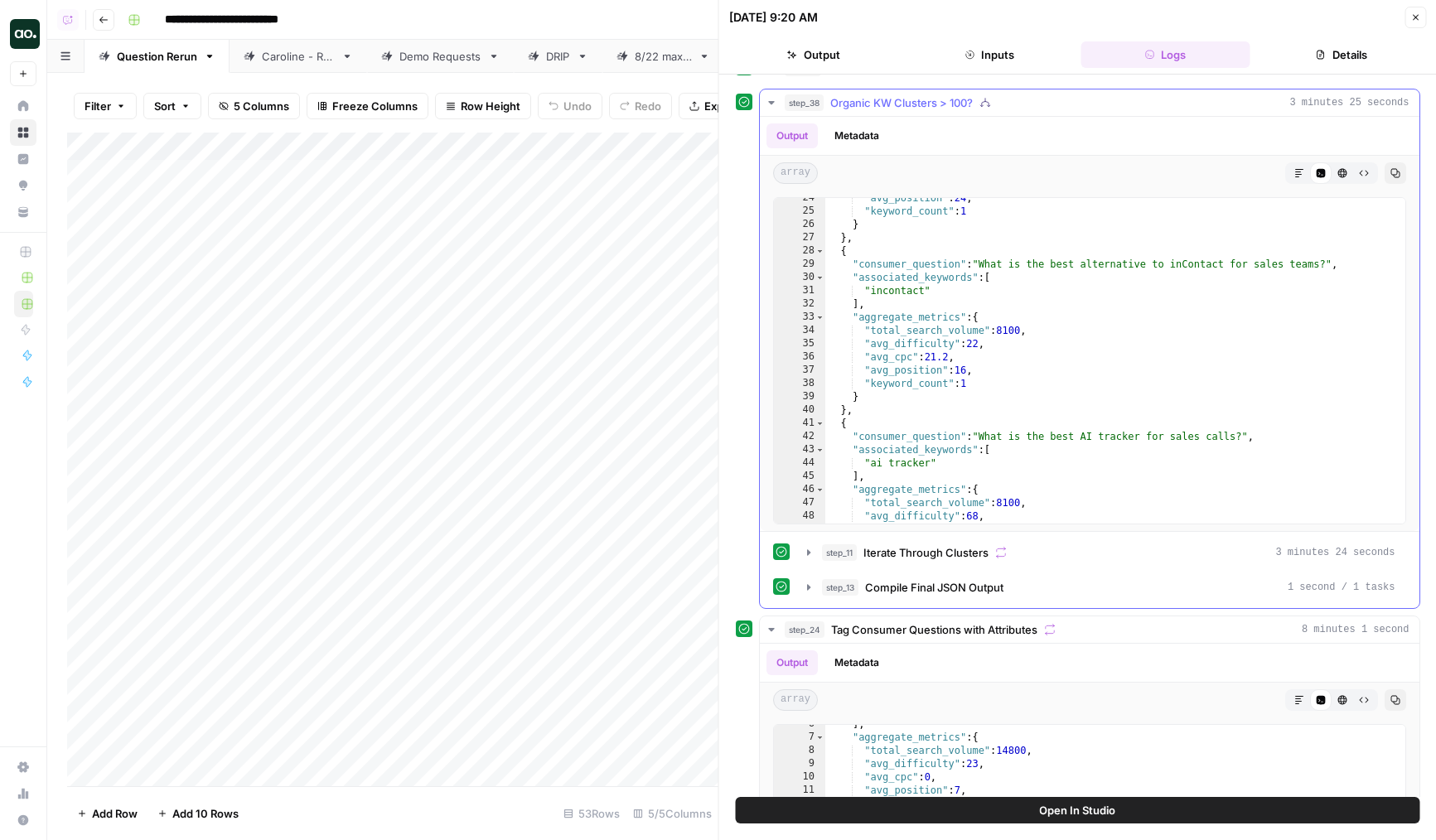
click at [946, 570] on div "step_11 Iterate Through Clusters 3 minutes 24 seconds step_13 Compile Final JSO…" at bounding box center [1089, 569] width 633 height 63
click at [943, 552] on span "Iterate Through Clusters" at bounding box center [926, 553] width 125 height 16
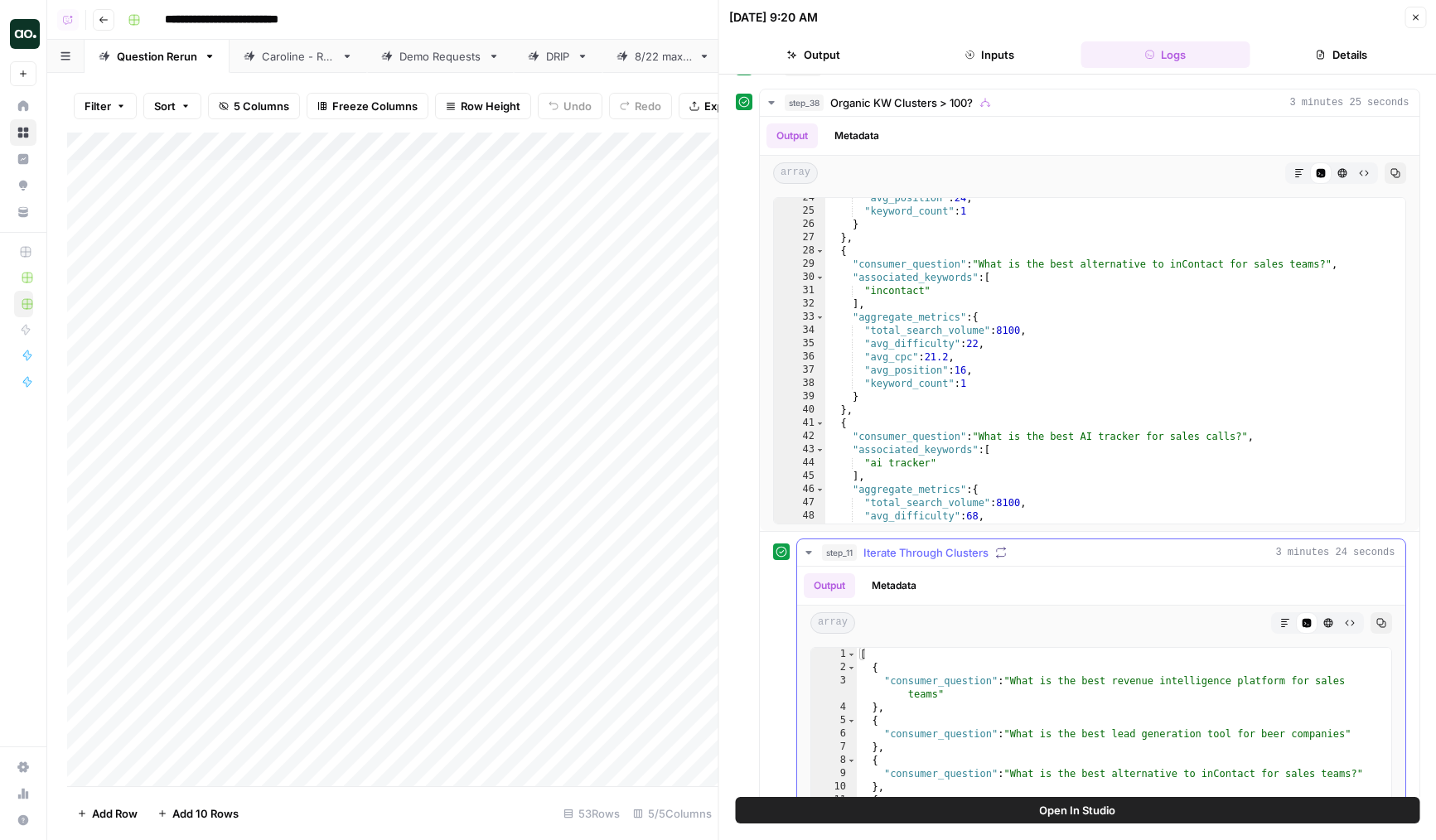
click at [943, 552] on span "Iterate Through Clusters" at bounding box center [926, 553] width 125 height 16
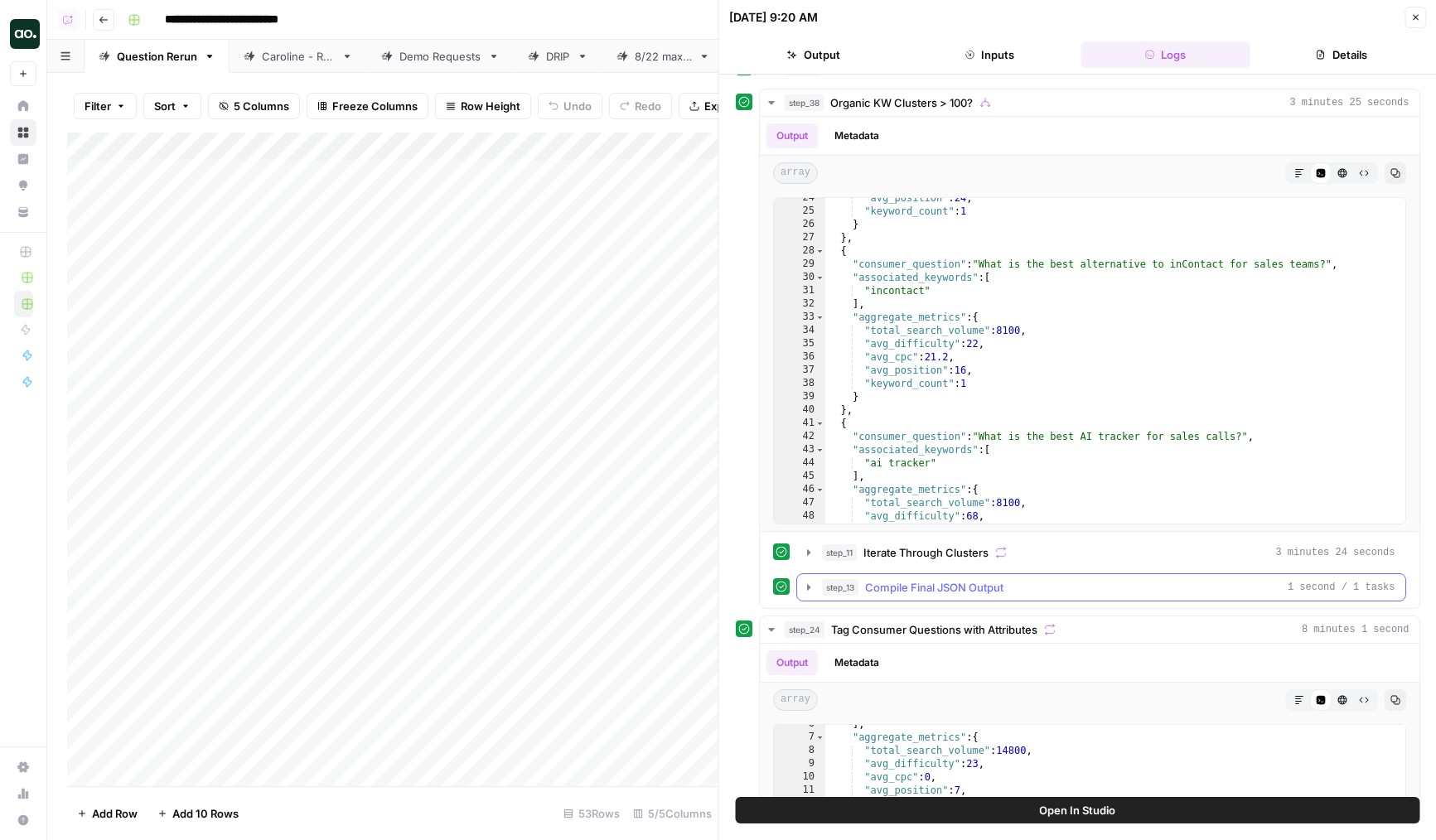
click at [942, 579] on span "Compile Final JSON Output" at bounding box center [935, 588] width 138 height 16
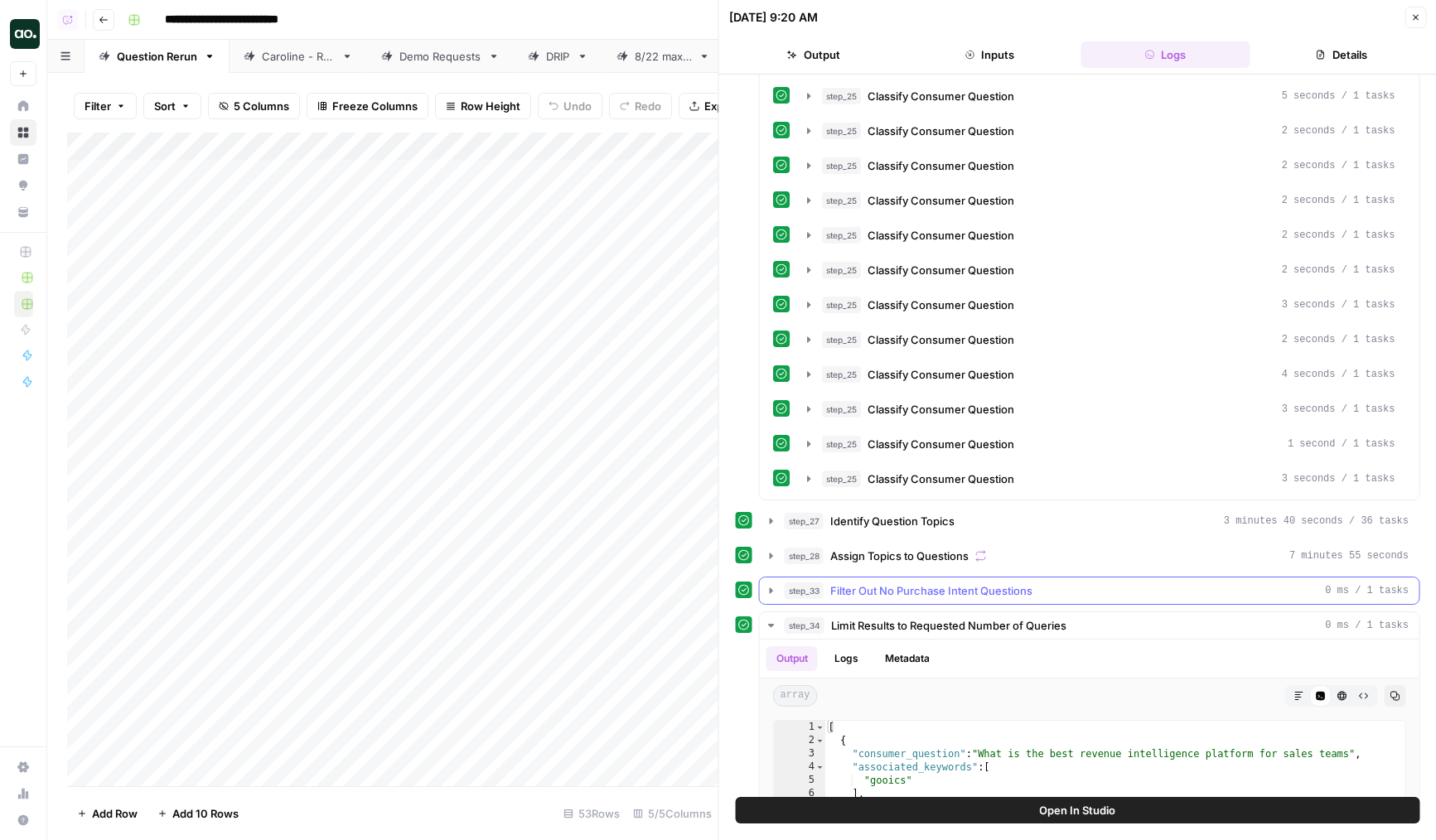
scroll to position [5973, 0]
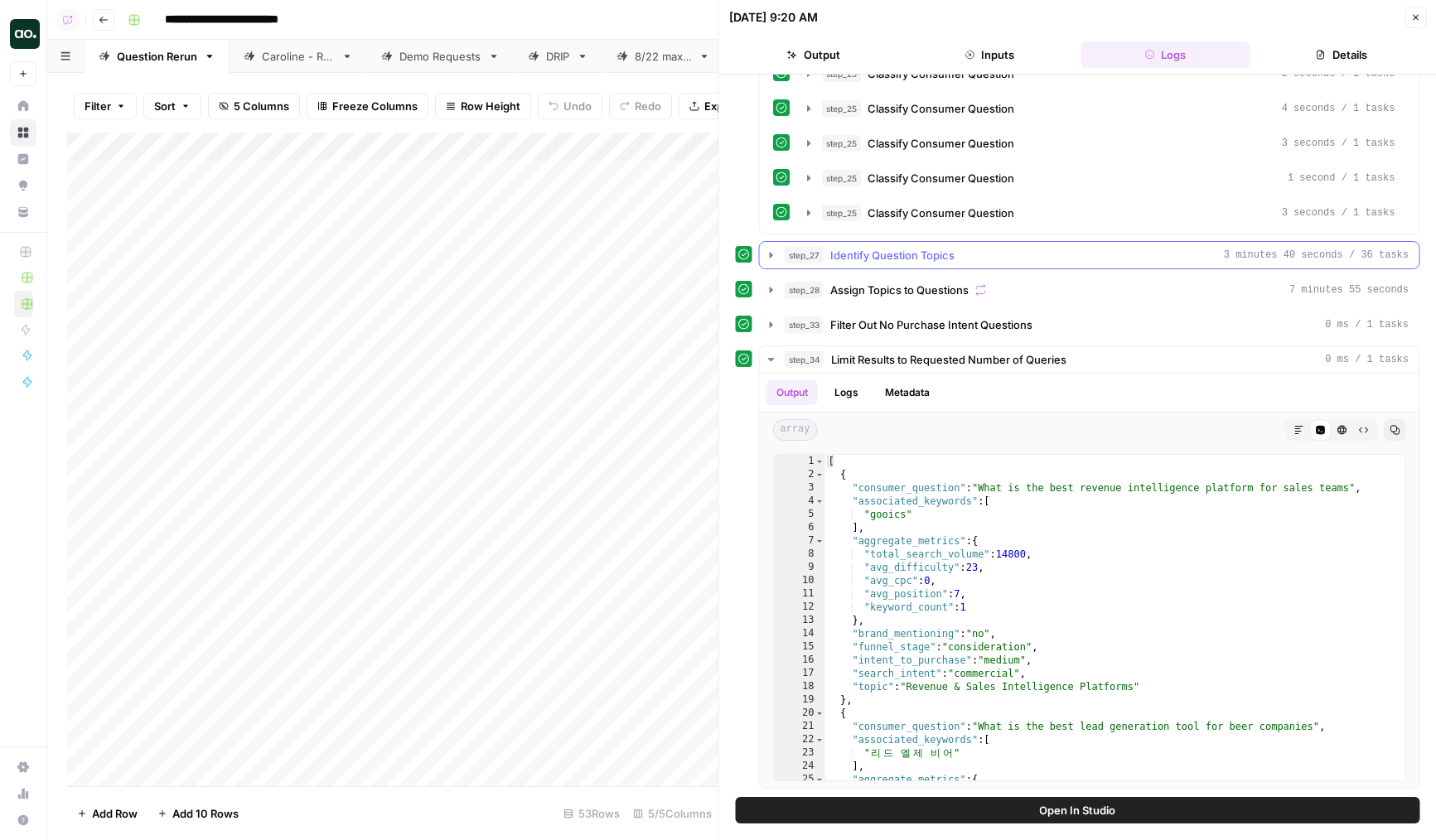
click at [899, 265] on button "step_27 Identify Question Topics 3 minutes 40 seconds / 36 tasks" at bounding box center [1090, 254] width 659 height 26
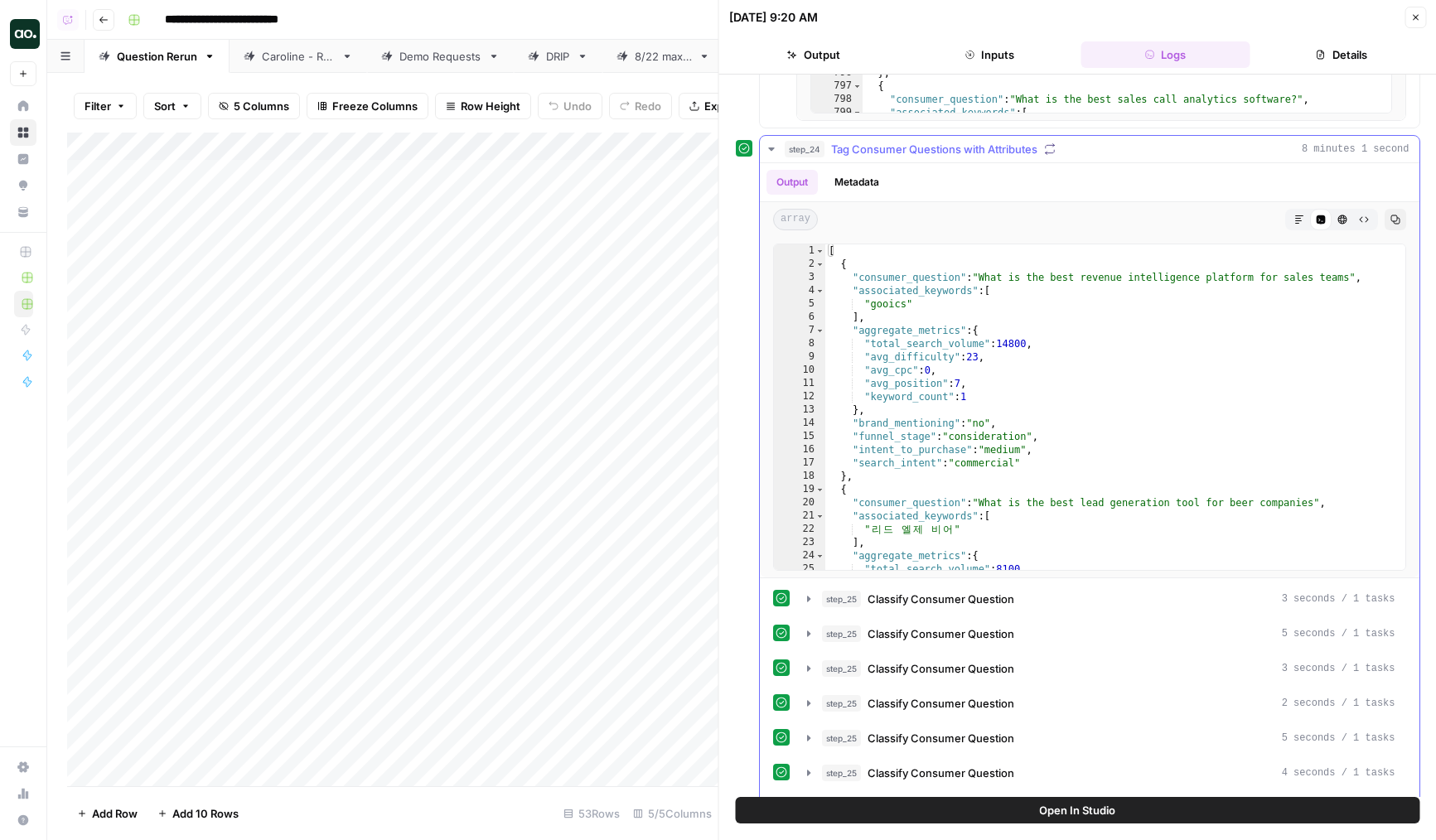
scroll to position [0, 0]
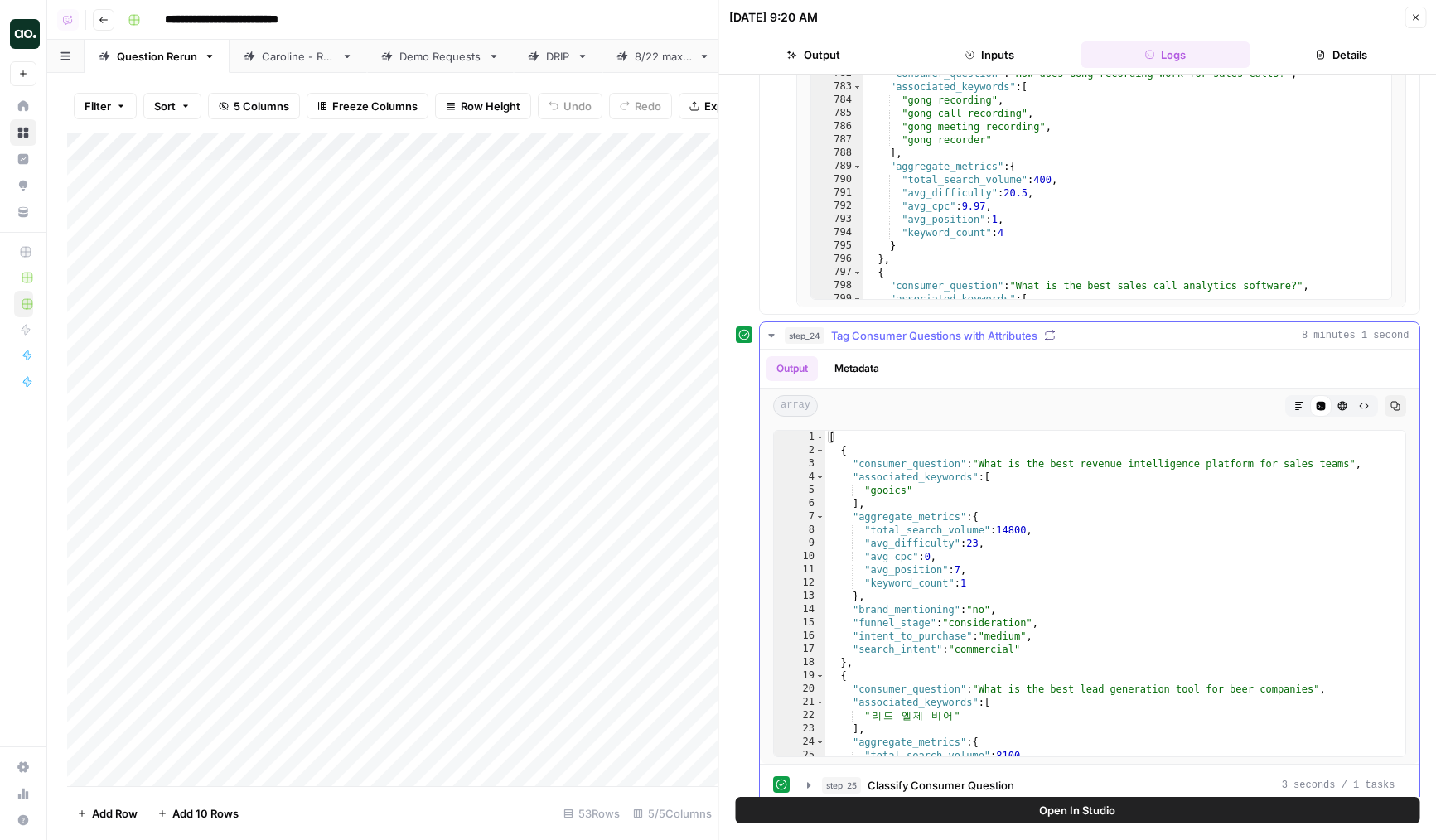
click at [921, 334] on span "Tag Consumer Questions with Attributes" at bounding box center [934, 335] width 206 height 16
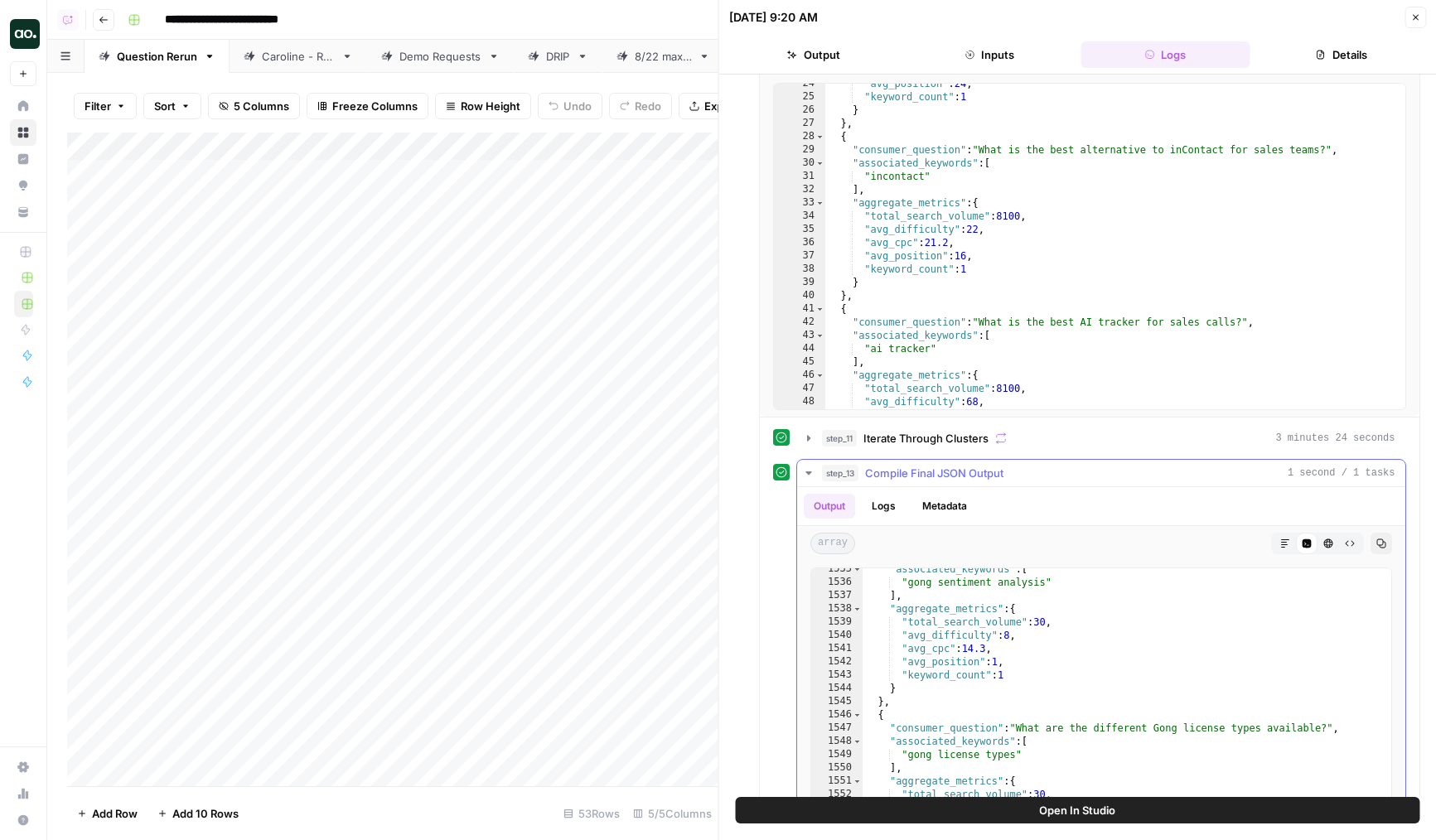
scroll to position [933, 0]
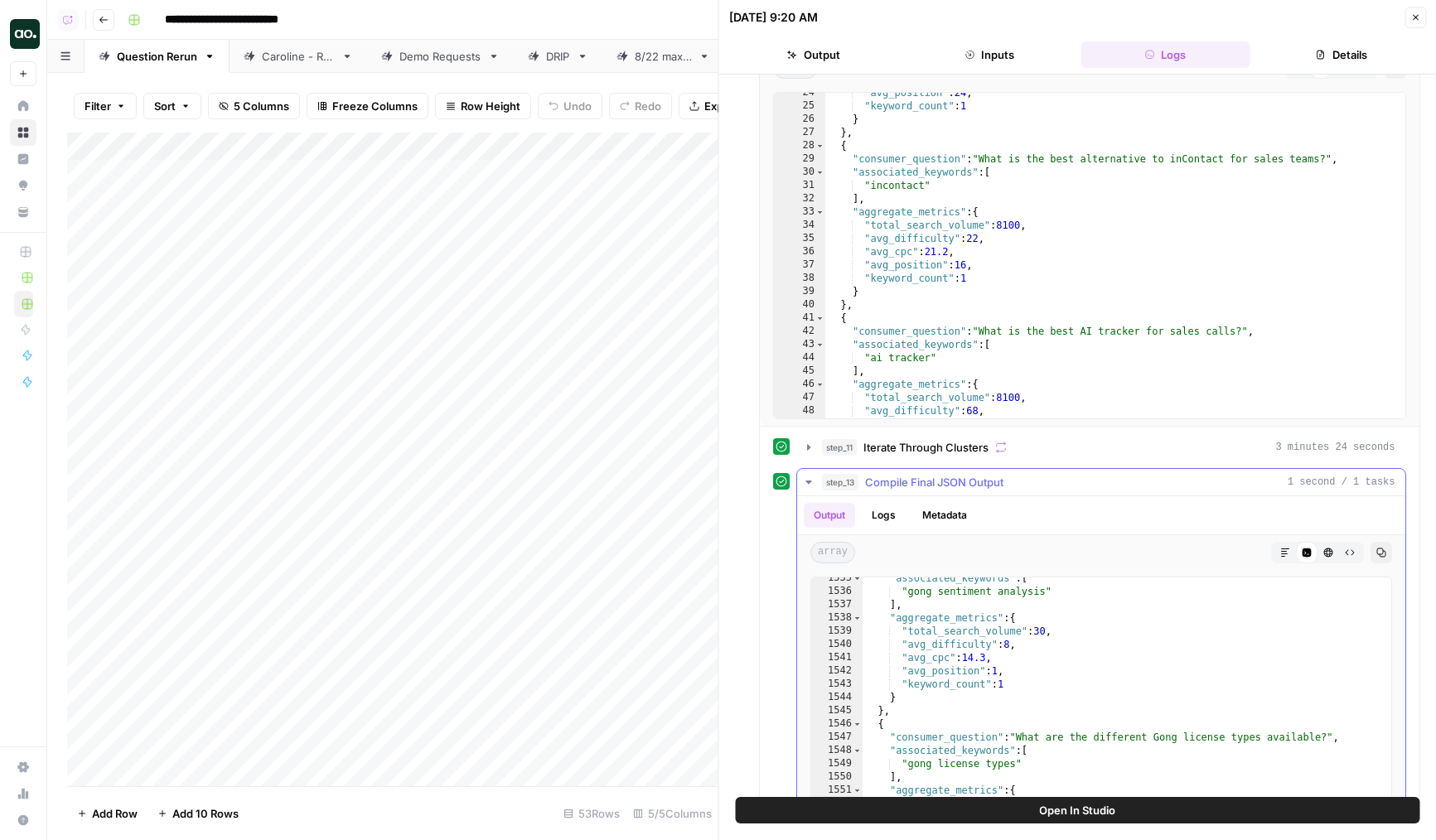
click at [1133, 480] on div "step_13 Compile Final JSON Output 1 second / 1 tasks" at bounding box center [1108, 482] width 573 height 16
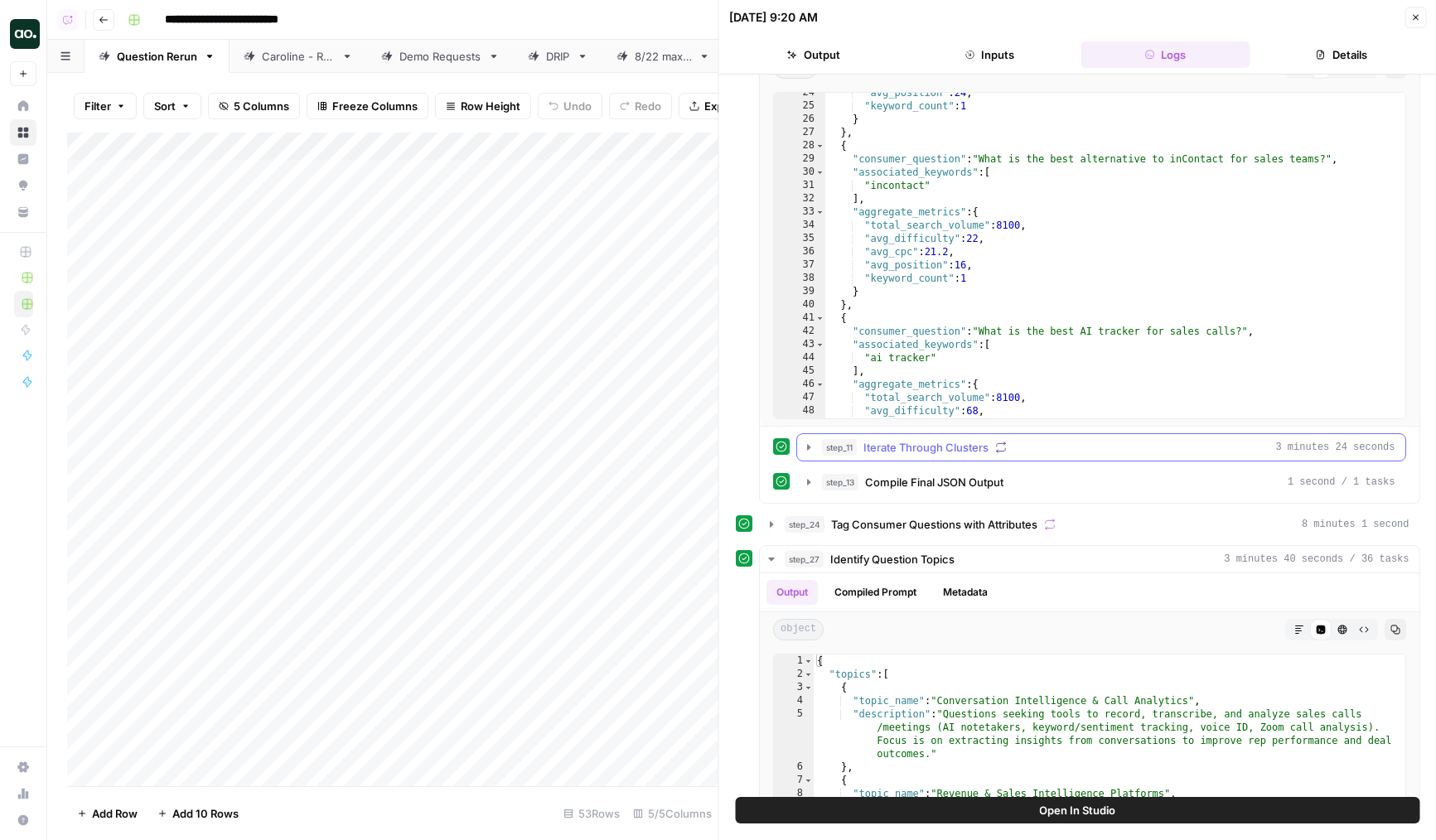
click at [1085, 447] on div "step_11 Iterate Through Clusters 3 minutes 24 seconds" at bounding box center [1108, 448] width 573 height 16
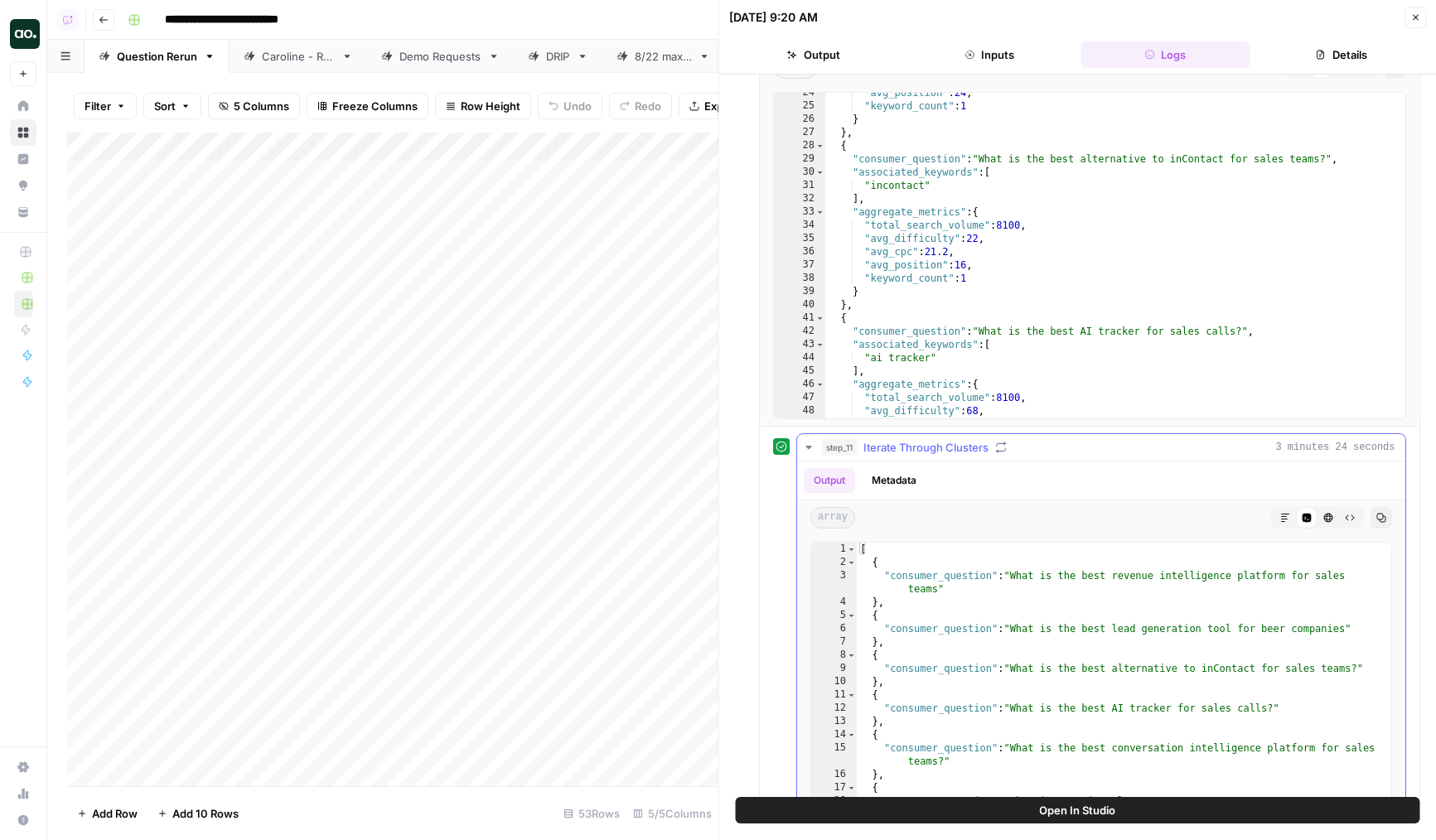
click at [1085, 447] on div "step_11 Iterate Through Clusters 3 minutes 24 seconds" at bounding box center [1108, 448] width 573 height 16
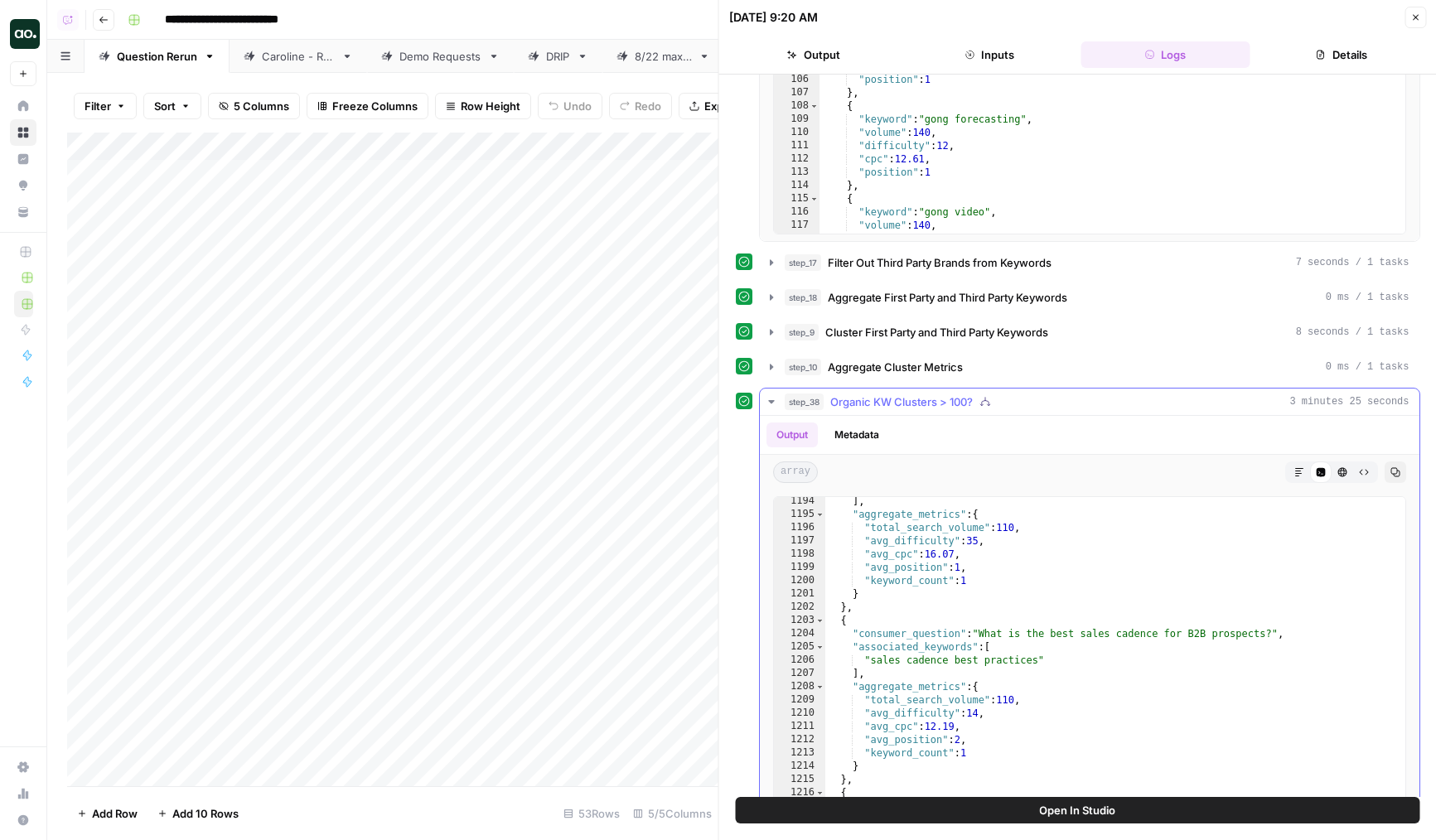
scroll to position [20345, 0]
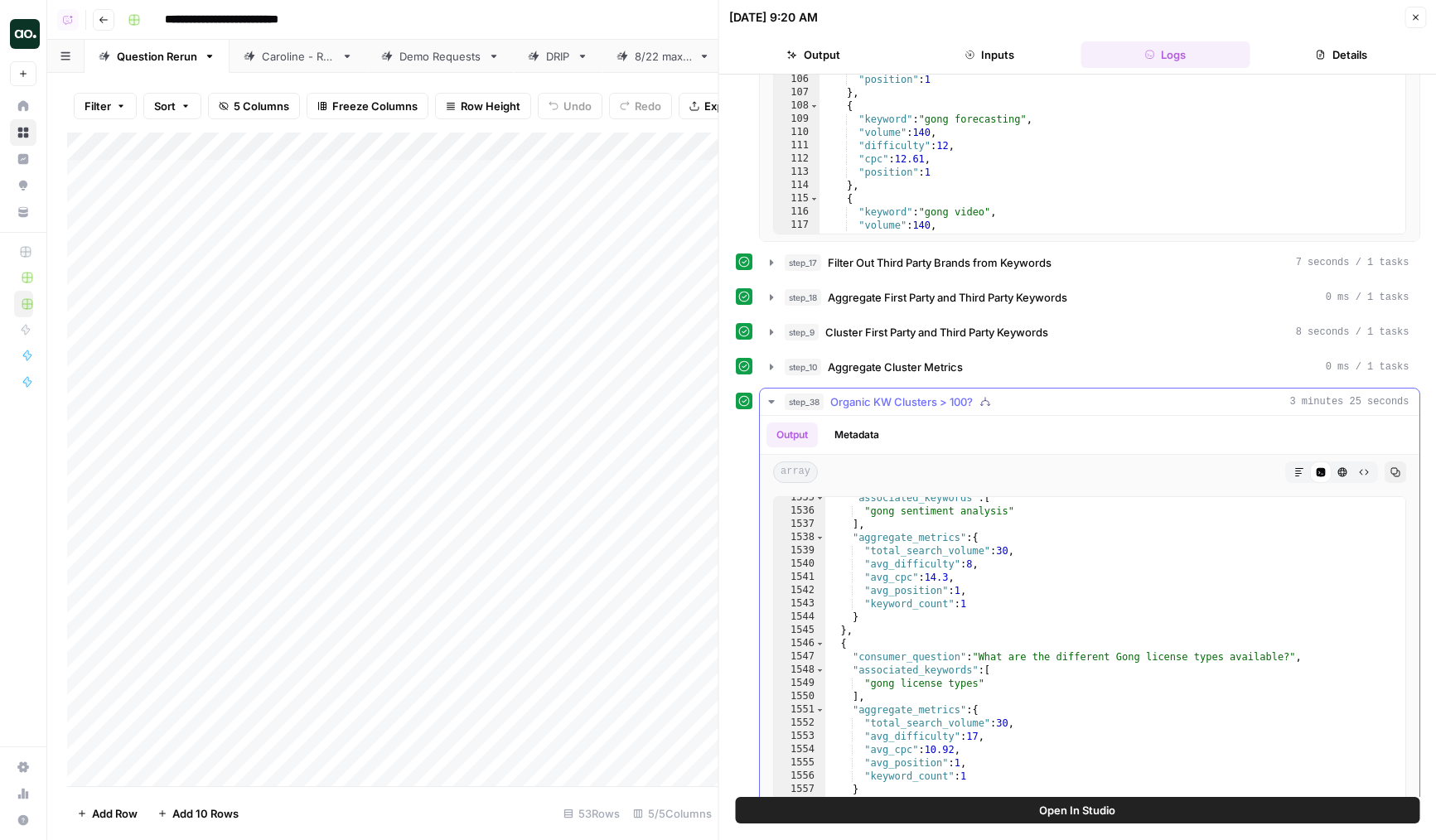
click at [1028, 402] on div "step_38 Organic KW Clusters > 100? 3 minutes 25 seconds" at bounding box center [1097, 401] width 625 height 16
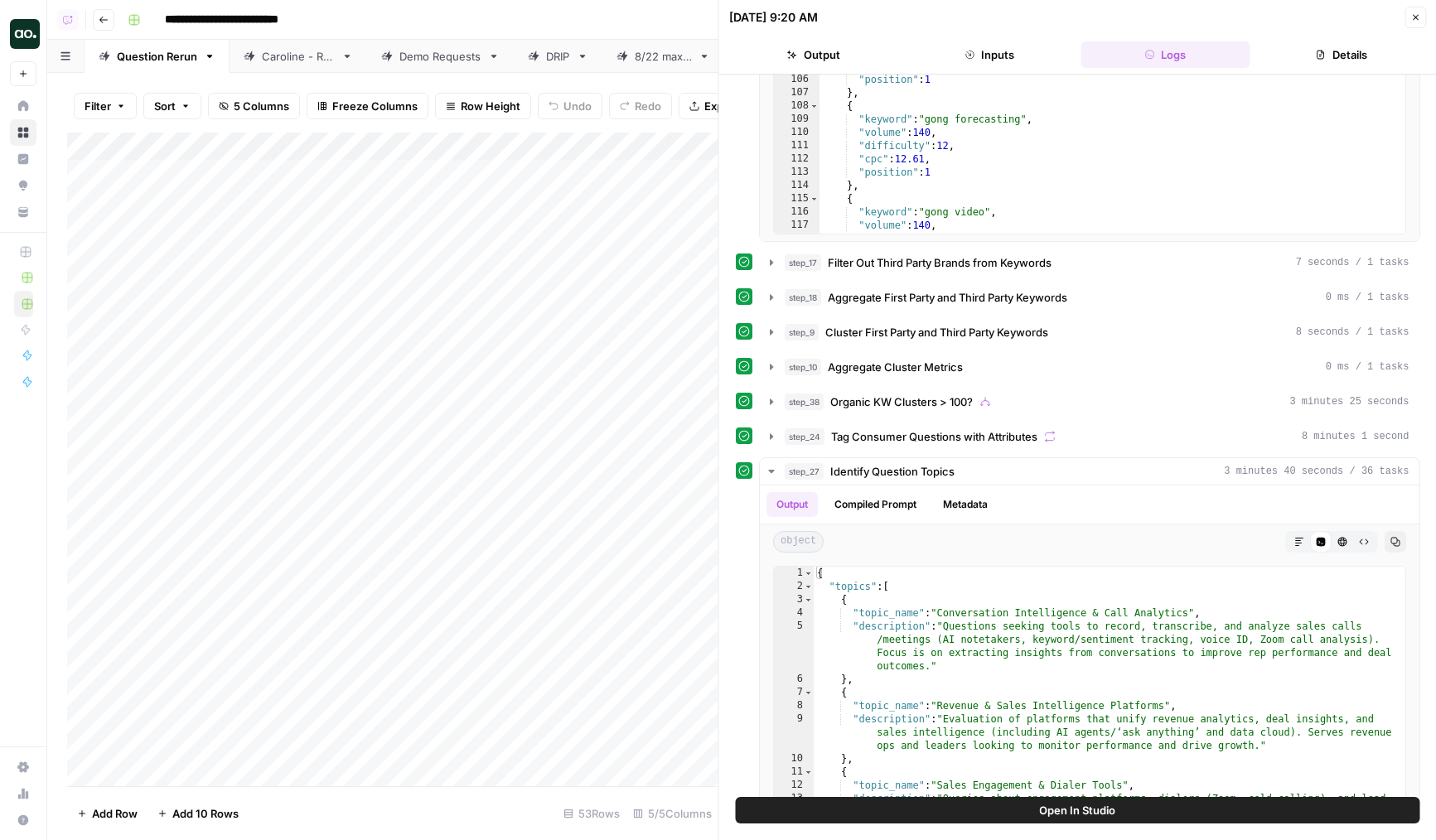
click at [946, 374] on span "Aggregate Cluster Metrics" at bounding box center [896, 367] width 135 height 16
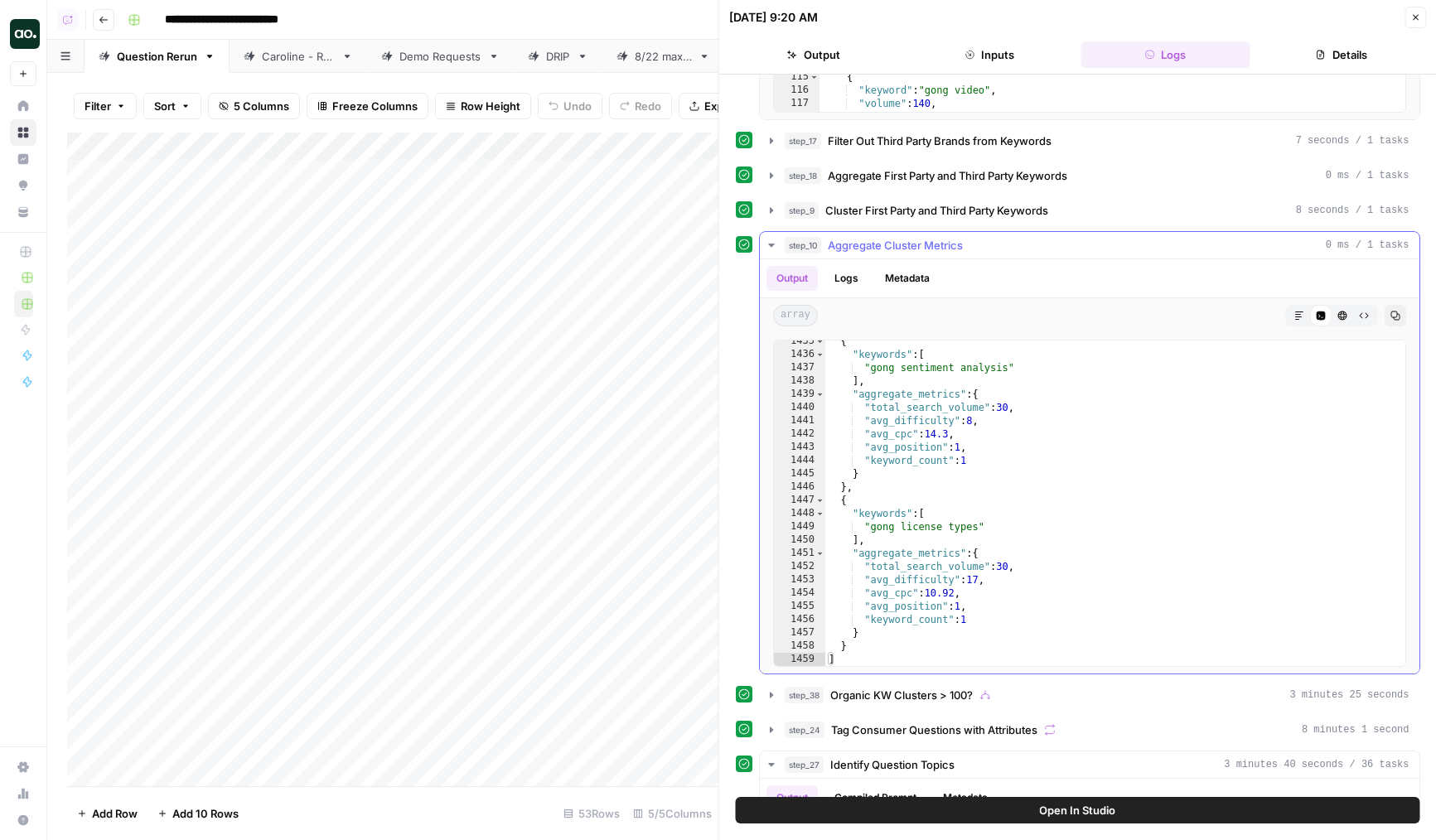
scroll to position [613, 0]
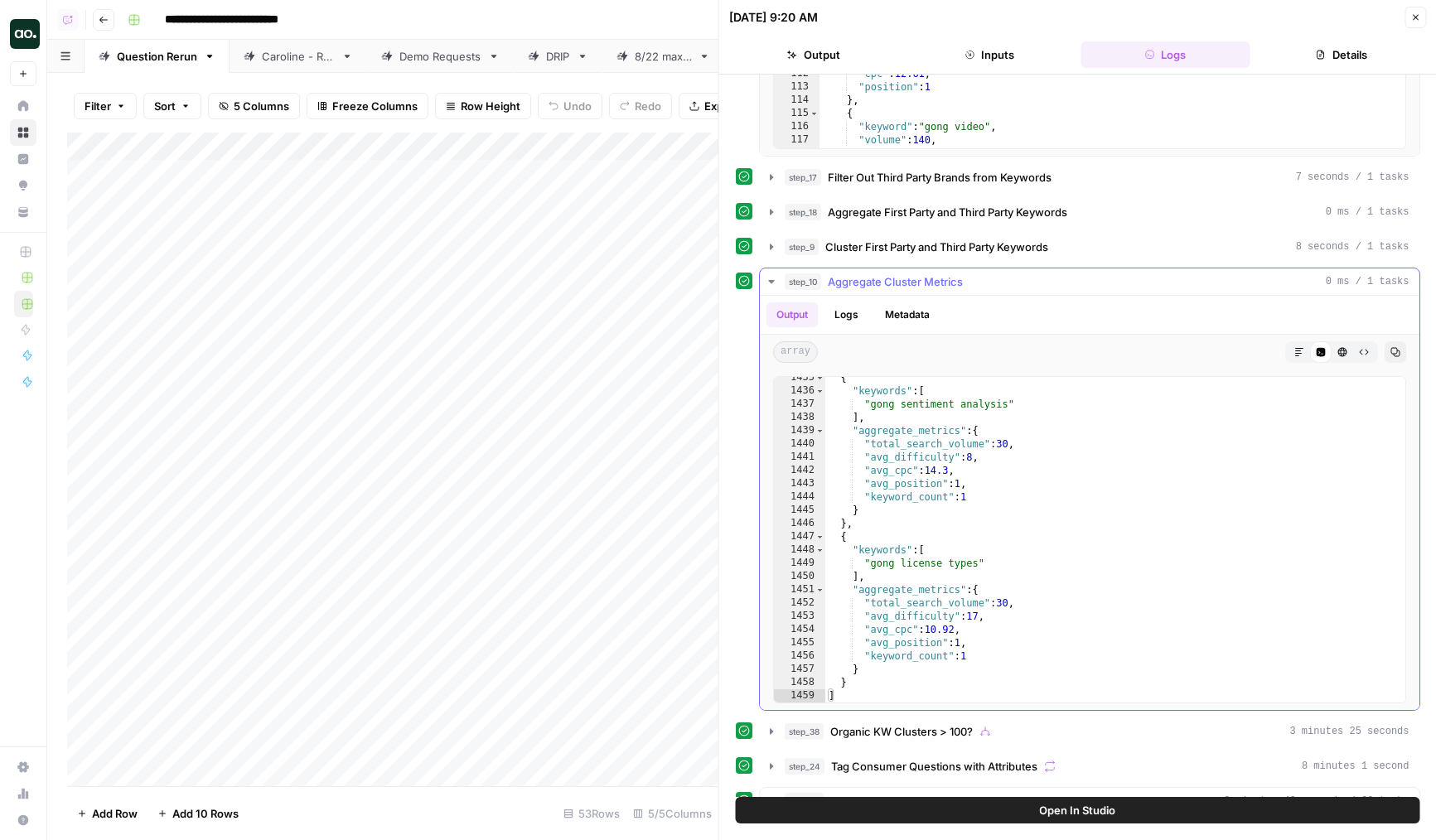
click at [1018, 273] on div "step_10 Aggregate Cluster Metrics 0 ms / 1 tasks" at bounding box center [1097, 282] width 625 height 16
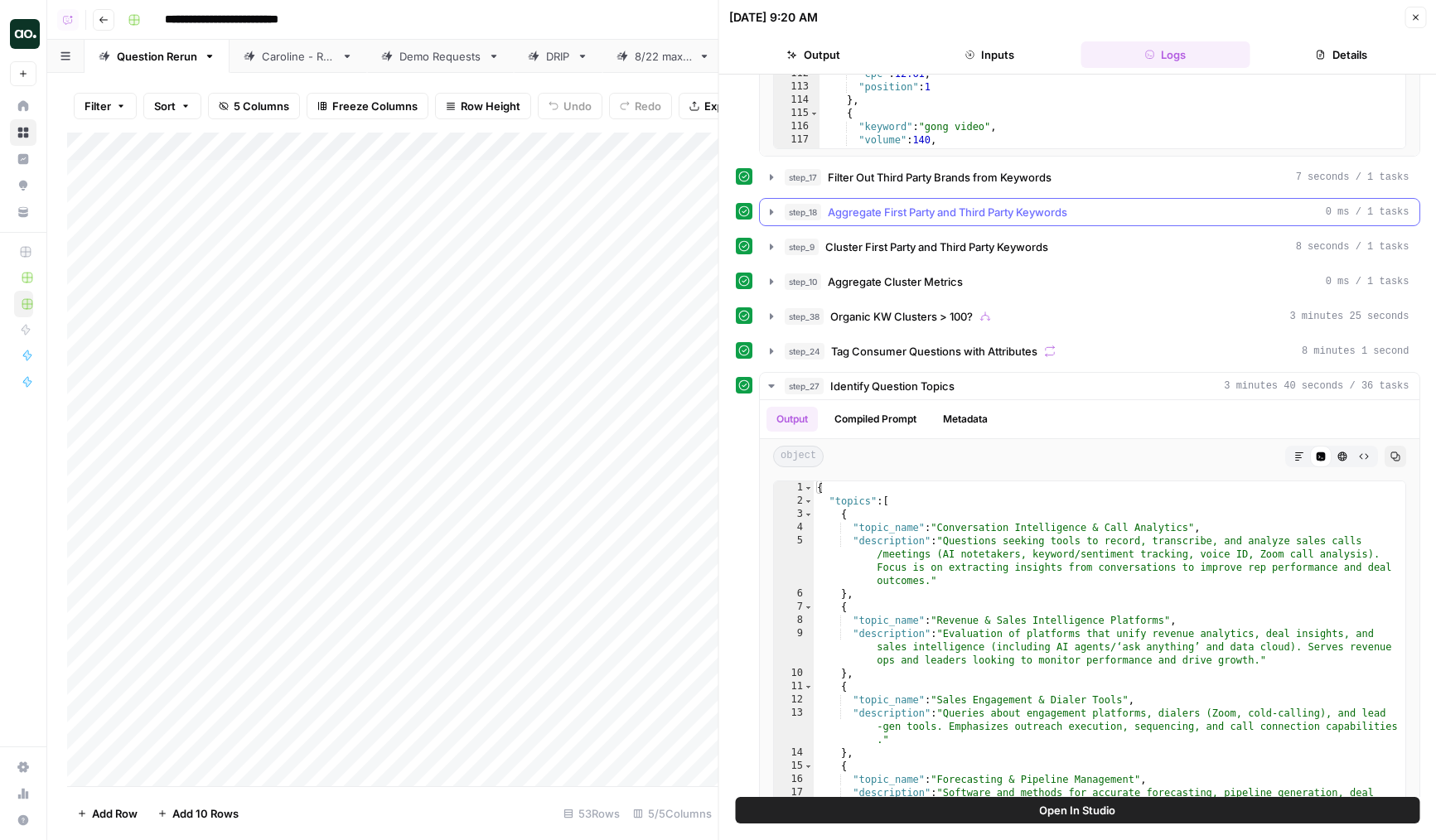
click at [978, 194] on div "step_14 Research Company Information 2 minutes 26 seconds / 221 tasks step_32 V…" at bounding box center [1078, 402] width 685 height 1865
click at [989, 187] on button "step_17 Filter Out Third Party Brands from Keywords 7 seconds / 1 tasks" at bounding box center [1090, 177] width 659 height 26
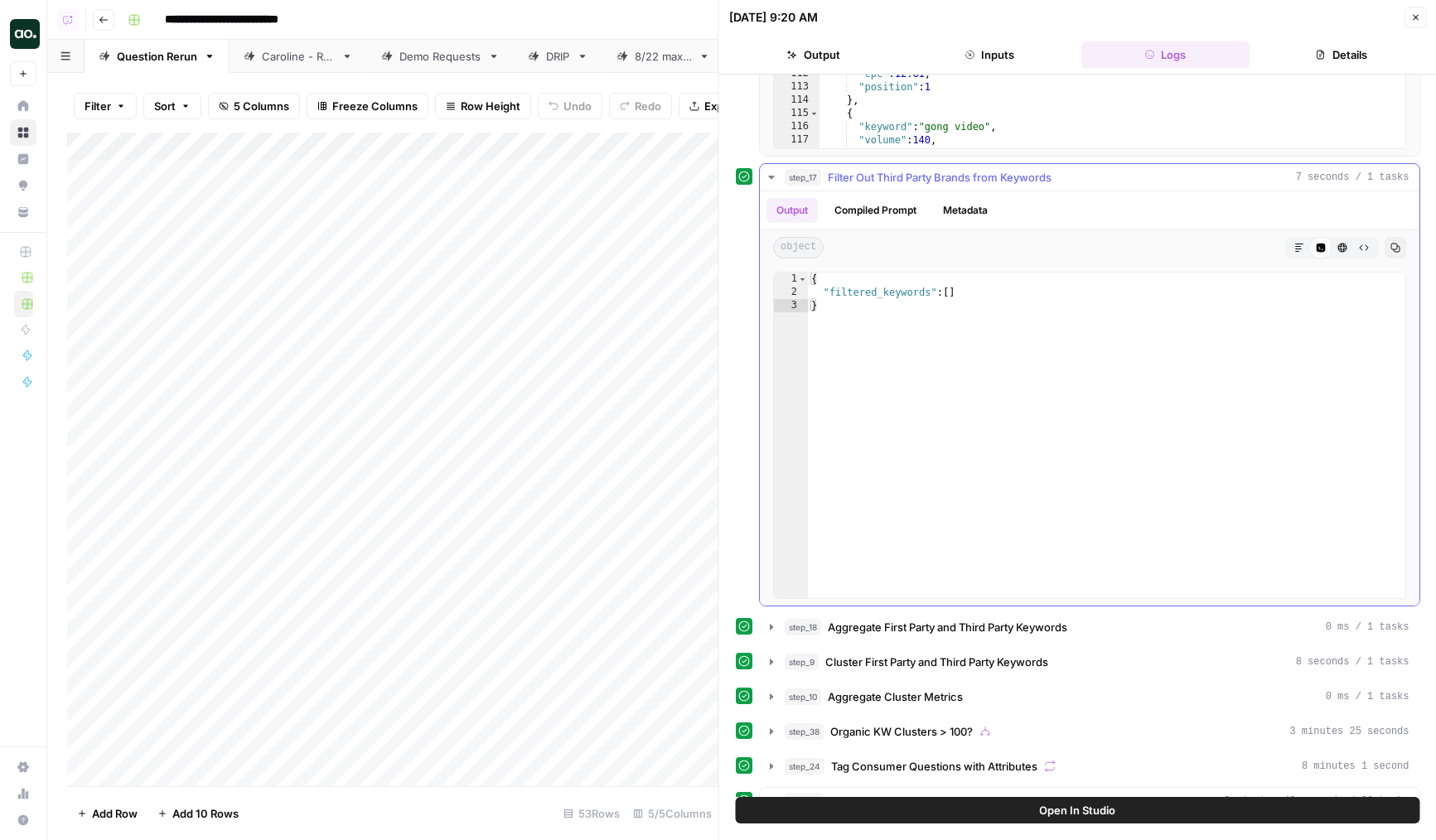
click at [989, 184] on span "Filter Out Third Party Brands from Keywords" at bounding box center [940, 177] width 223 height 16
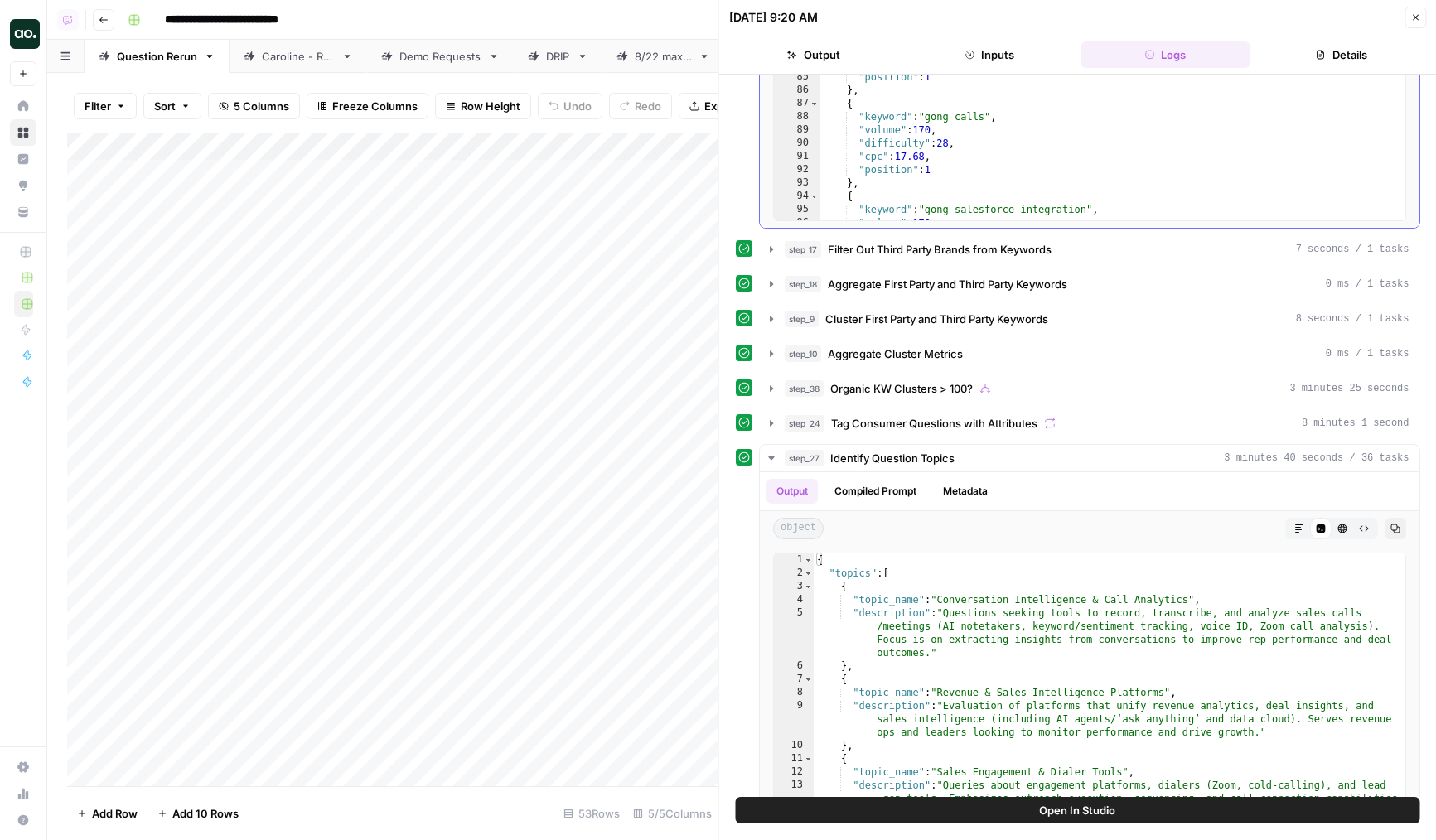
scroll to position [0, 0]
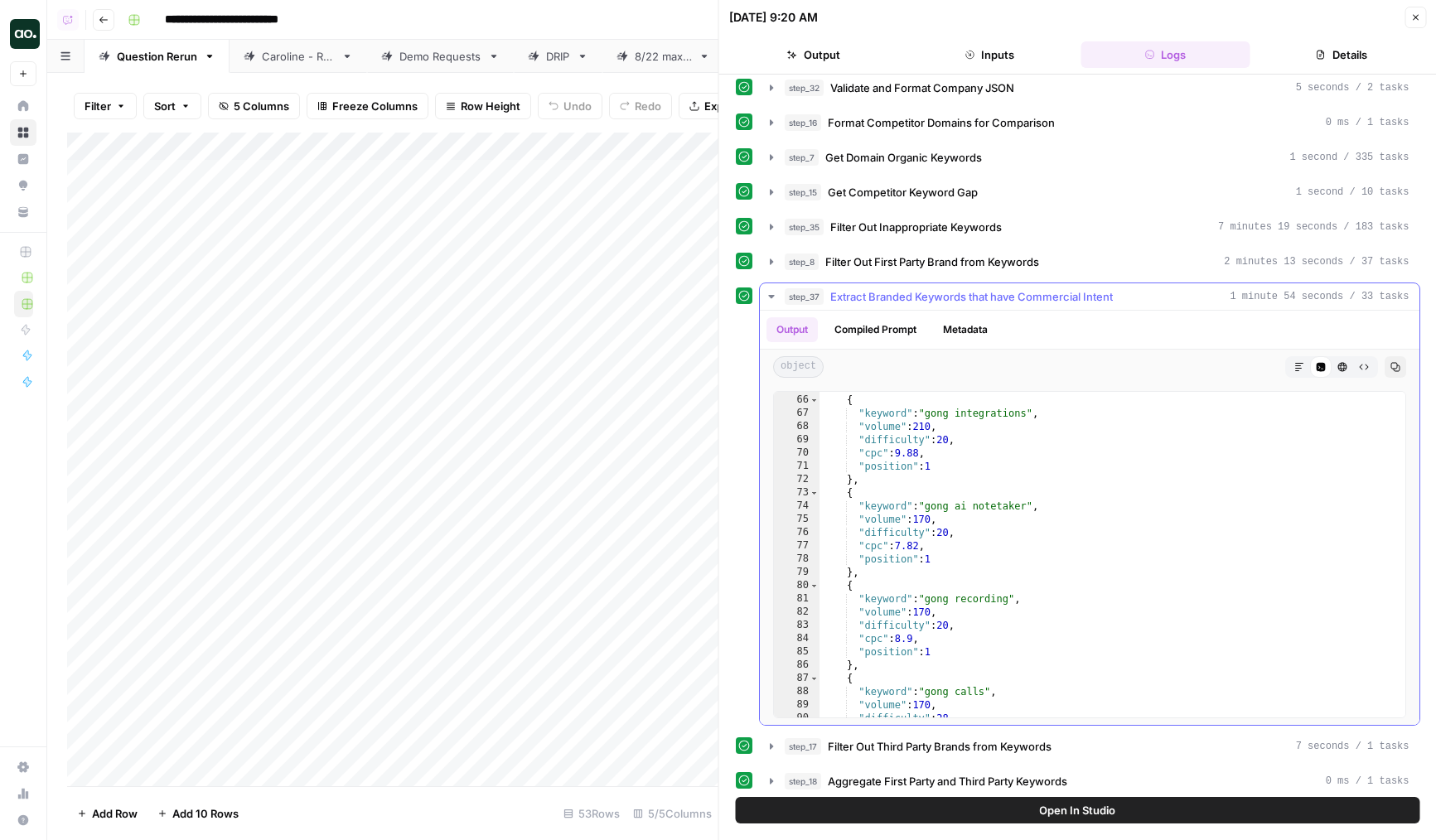
click at [938, 310] on hr at bounding box center [1090, 310] width 659 height 1
click at [927, 306] on button "step_37 Extract Branded Keywords that have Commercial Intent 1 minute 54 second…" at bounding box center [1090, 296] width 659 height 26
click at [928, 287] on button "step_37 Extract Branded Keywords that have Commercial Intent 1 minute 54 second…" at bounding box center [1090, 296] width 659 height 26
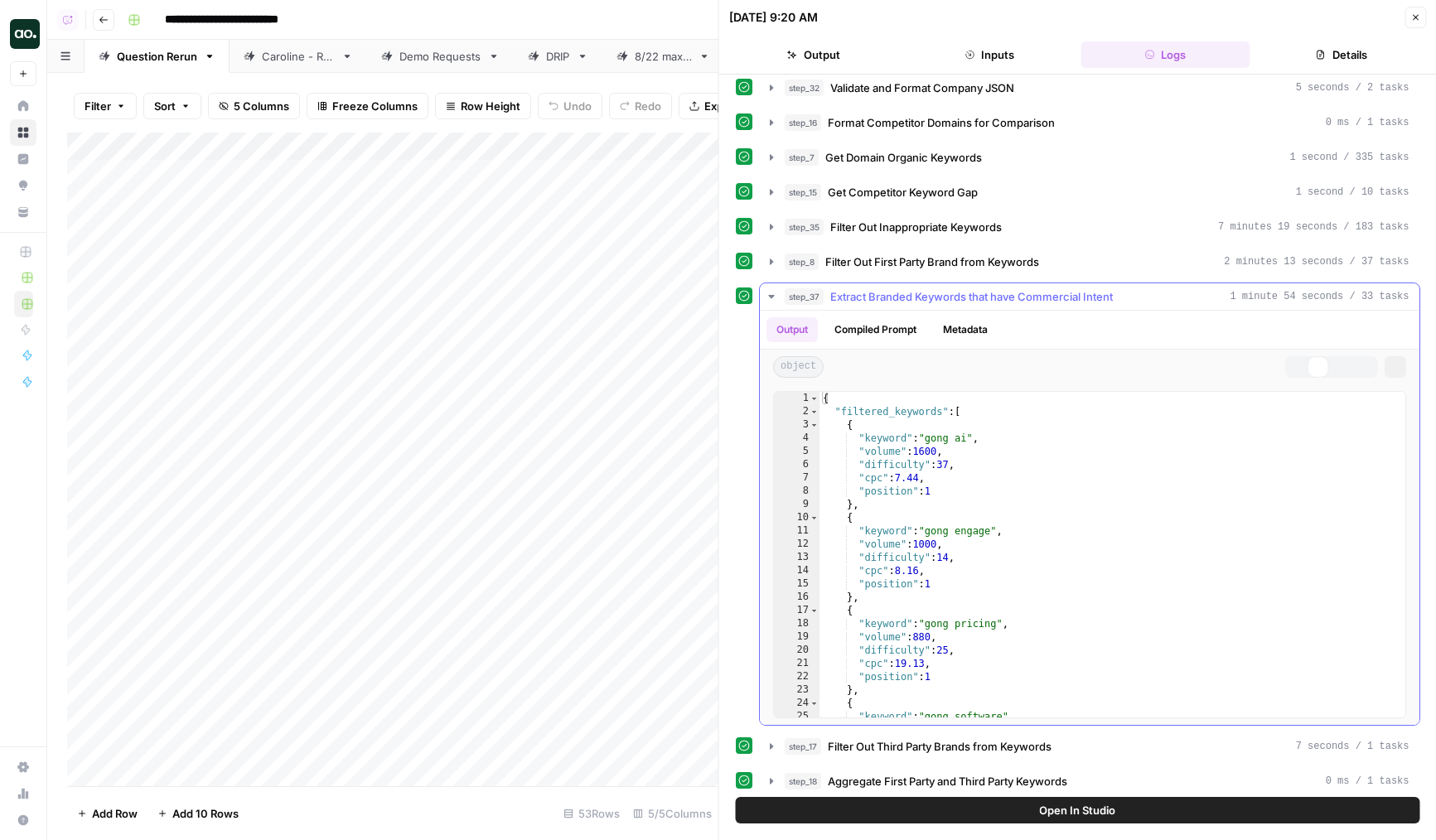
click at [928, 287] on button "step_37 Extract Branded Keywords that have Commercial Intent 1 minute 54 second…" at bounding box center [1090, 296] width 659 height 26
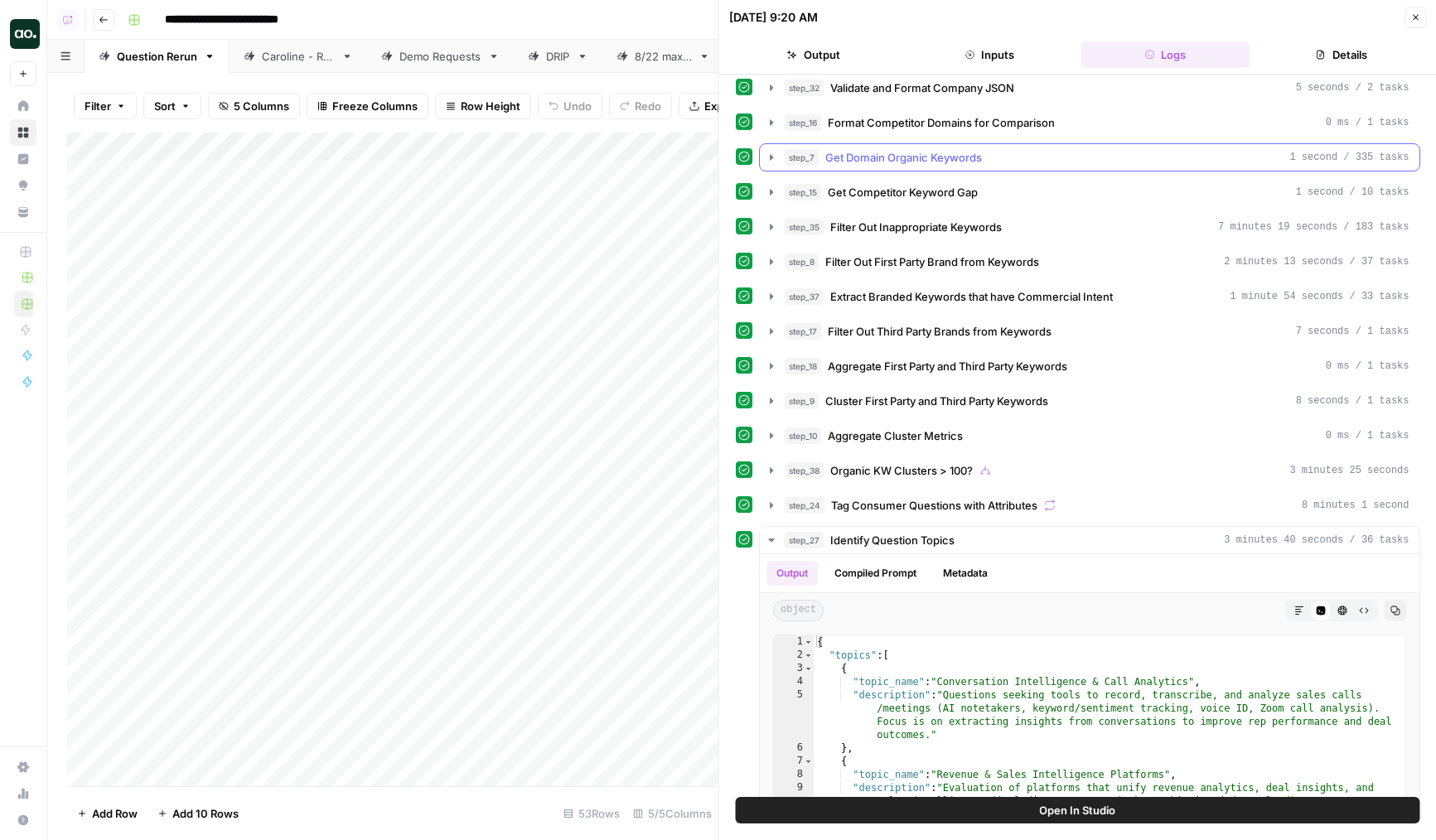
click at [913, 179] on button "step_15 Get Competitor Keyword Gap 1 second / 10 tasks" at bounding box center [1090, 192] width 659 height 26
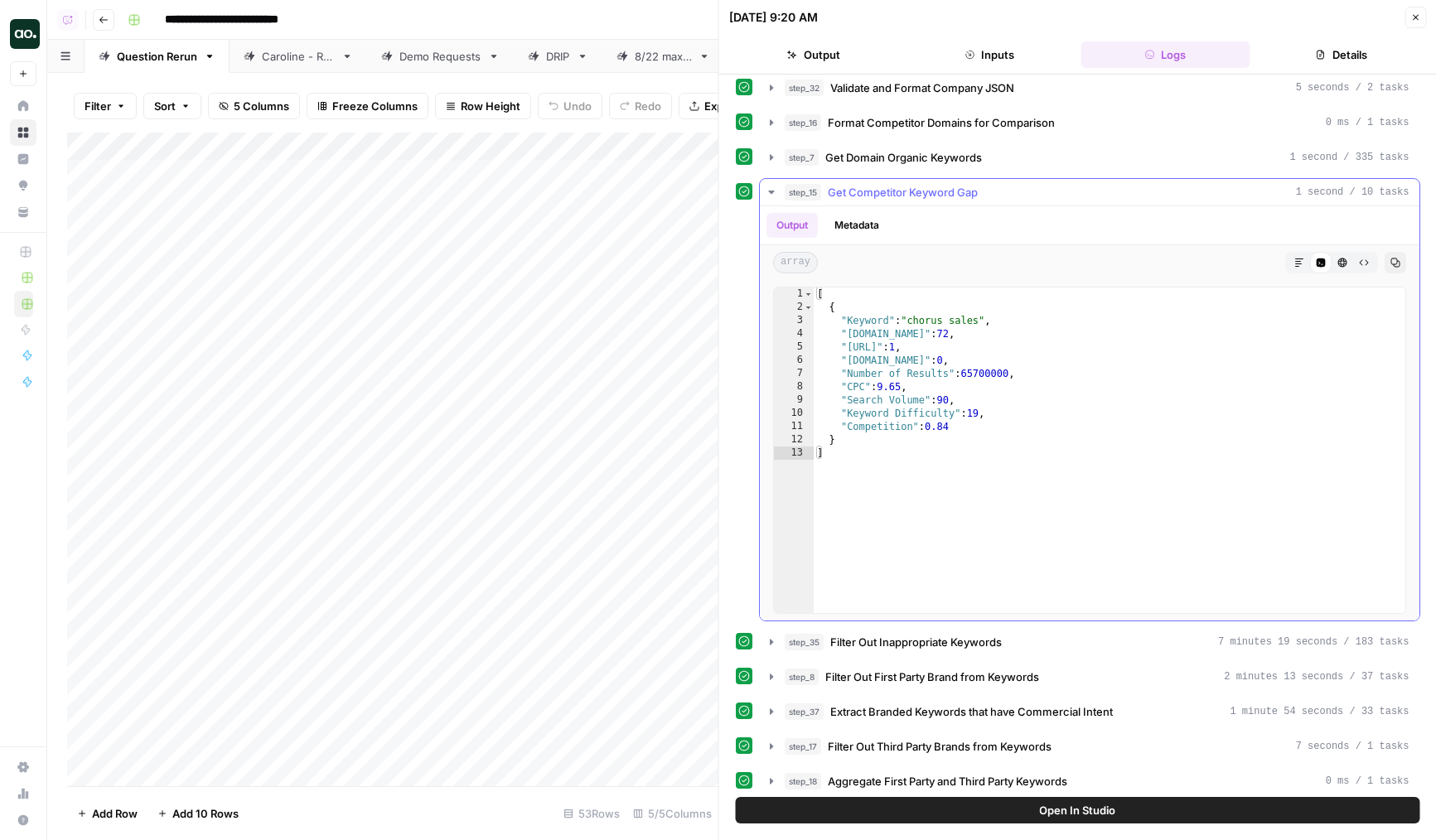
click at [917, 191] on span "Get Competitor Keyword Gap" at bounding box center [903, 193] width 150 height 16
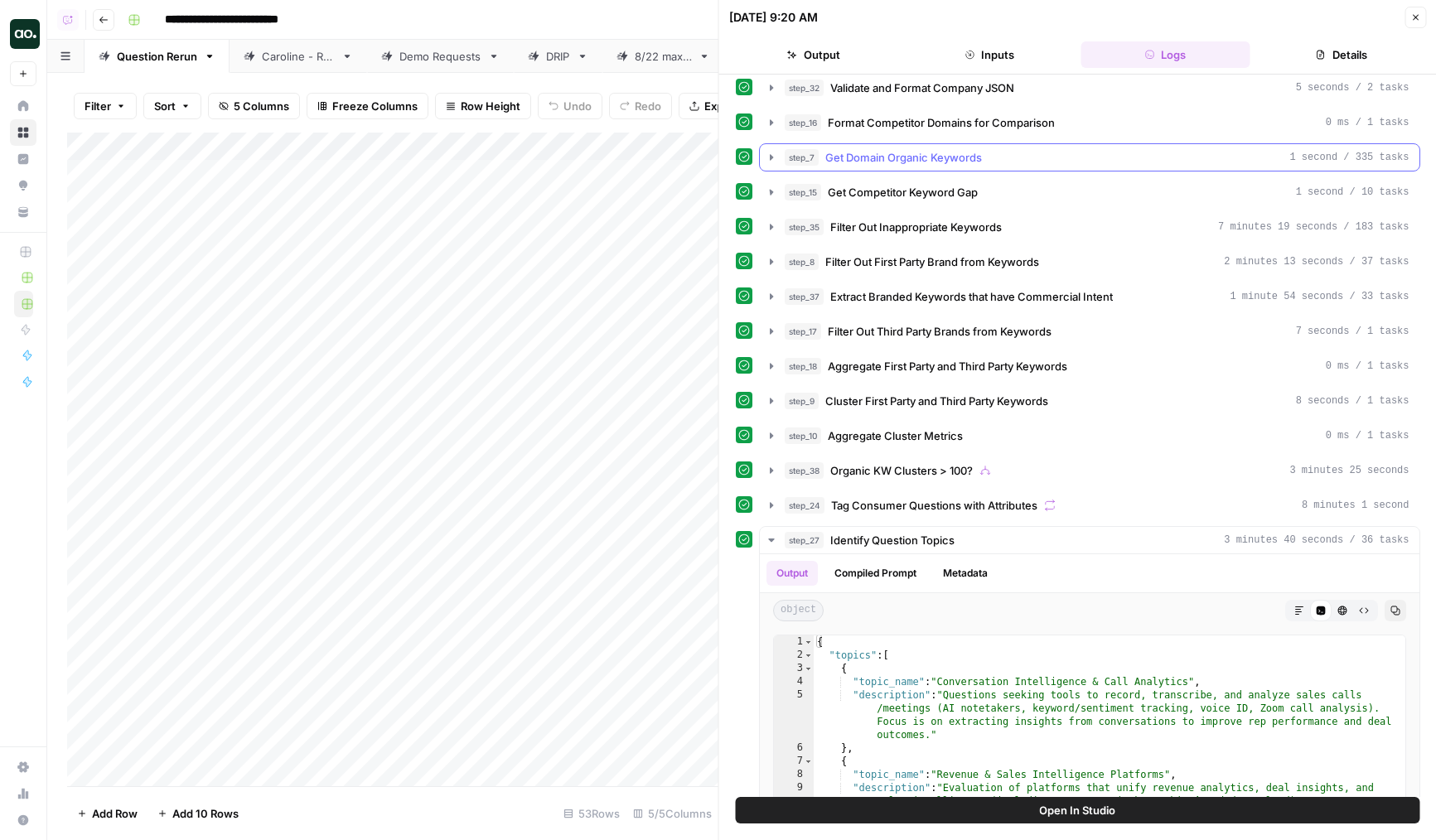
click at [914, 153] on span "Get Domain Organic Keywords" at bounding box center [904, 157] width 156 height 16
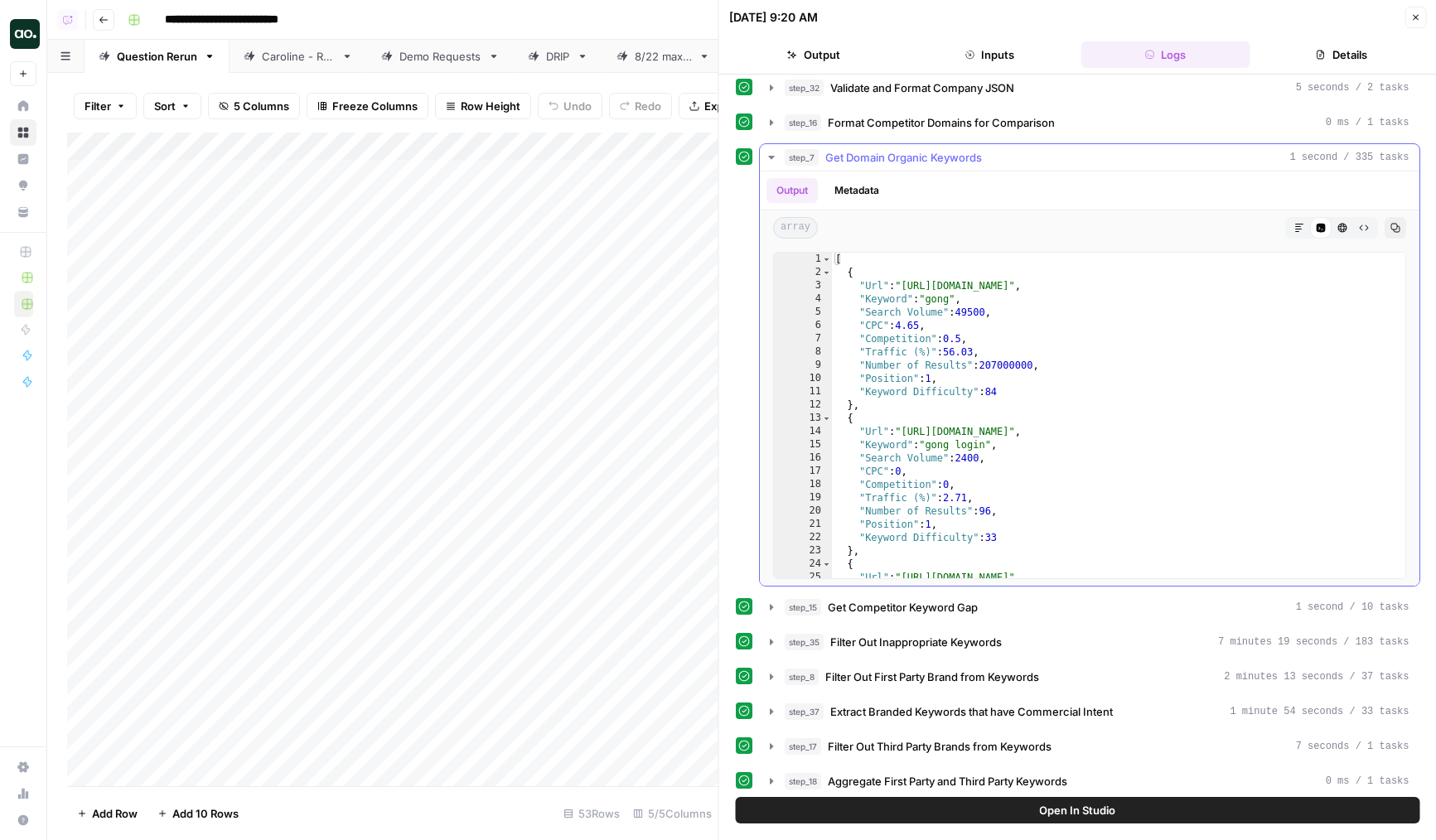
click at [914, 153] on span "Get Domain Organic Keywords" at bounding box center [904, 157] width 156 height 16
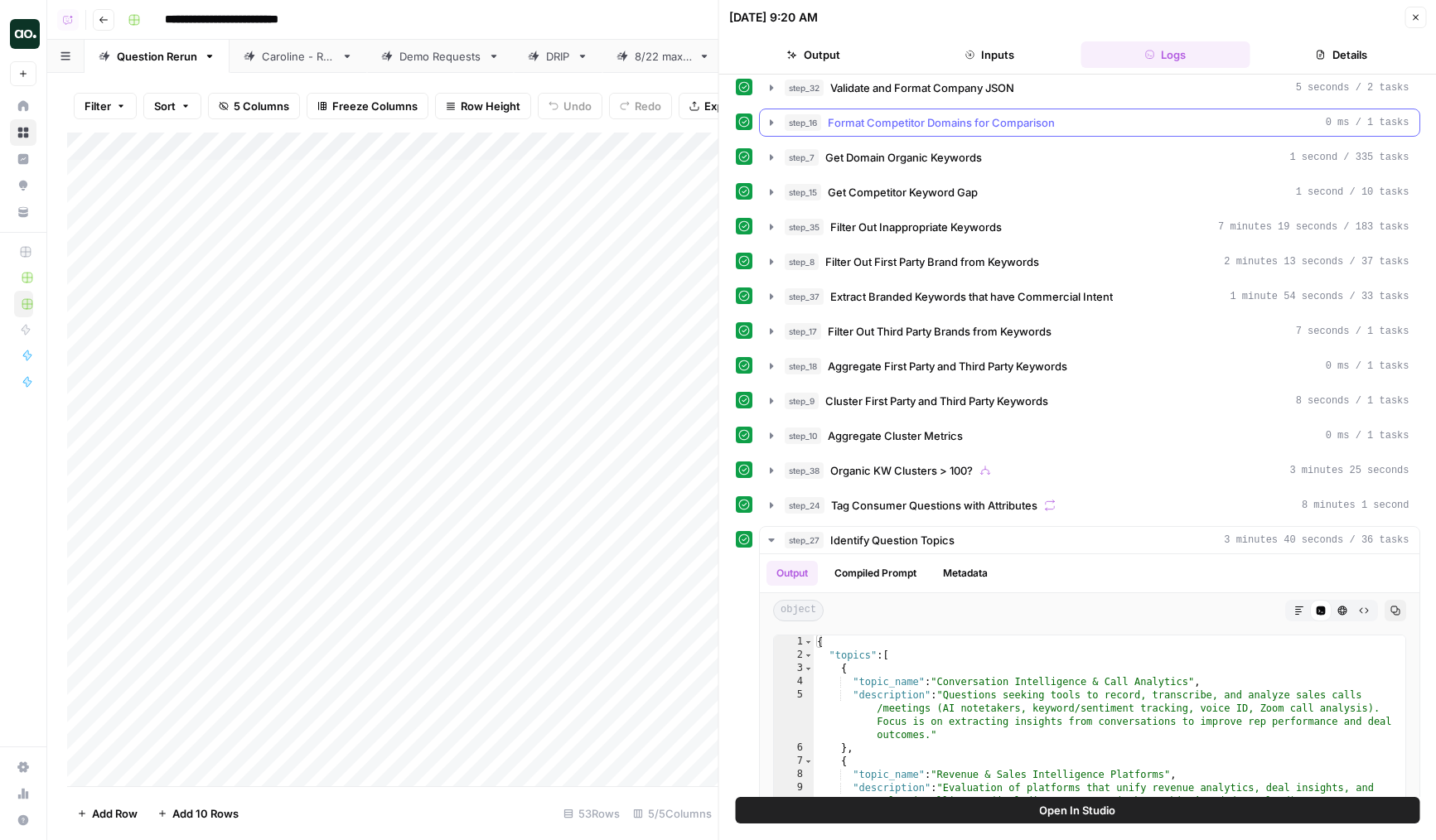
click at [896, 119] on span "Format Competitor Domains for Comparison" at bounding box center [942, 123] width 227 height 16
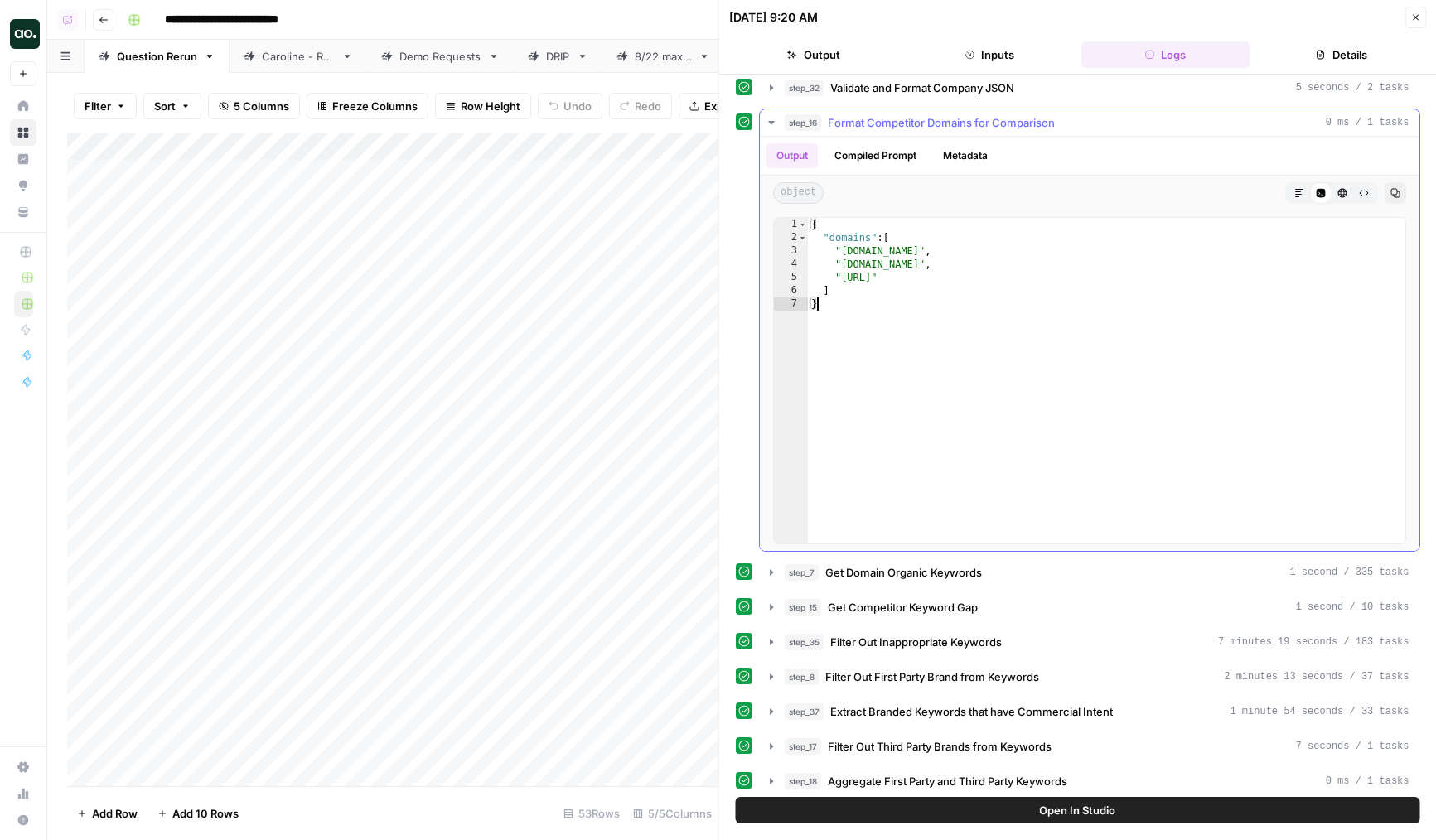
drag, startPoint x: 858, startPoint y: 328, endPoint x: 807, endPoint y: 215, distance: 124.0
click at [807, 215] on div "* 1 2 3 4 5 6 7 { "domains" : [ "[DOMAIN_NAME]" , "[DOMAIN_NAME]" , "[URL]" ] }…" at bounding box center [1090, 380] width 659 height 341
type textarea "**********"
